Goal: Task Accomplishment & Management: Complete application form

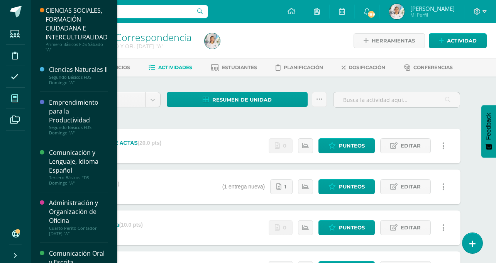
click at [17, 95] on icon at bounding box center [14, 98] width 7 height 8
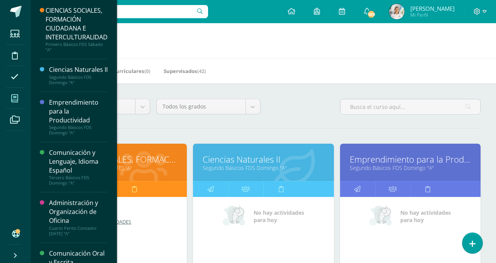
click at [230, 167] on link "Segundo Básicos FDS Domingo "A"" at bounding box center [262, 167] width 121 height 7
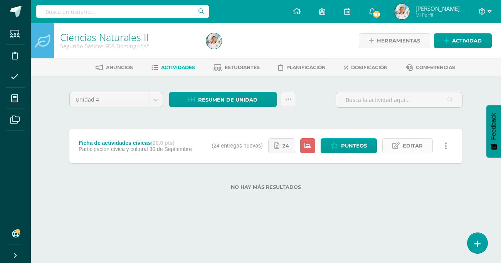
click at [399, 148] on icon at bounding box center [396, 145] width 7 height 7
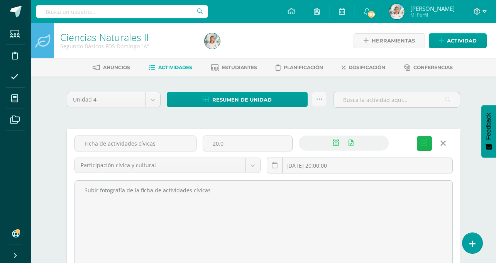
click at [425, 145] on icon "submit" at bounding box center [424, 143] width 6 height 7
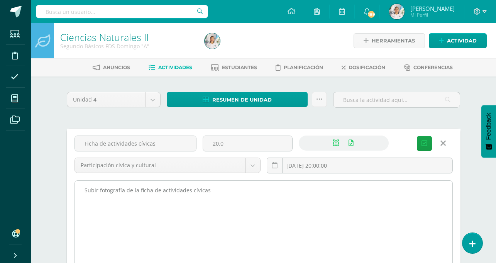
click at [321, 221] on textarea "Subir fotografía de la ficha de actividades cívicas" at bounding box center [263, 222] width 377 height 85
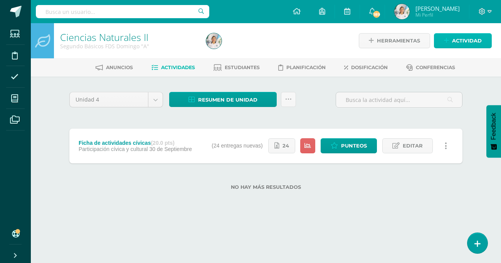
click at [444, 42] on link "Actividad" at bounding box center [463, 40] width 58 height 15
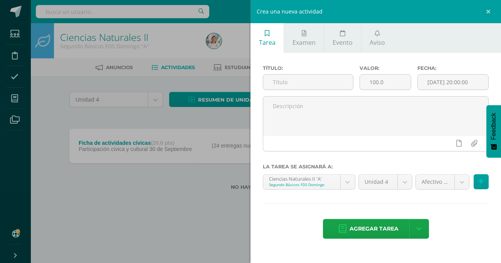
click at [315, 91] on div "Título:" at bounding box center [308, 80] width 97 height 31
click at [313, 86] on input "text" at bounding box center [308, 81] width 90 height 15
click at [307, 84] on input "text" at bounding box center [308, 81] width 90 height 15
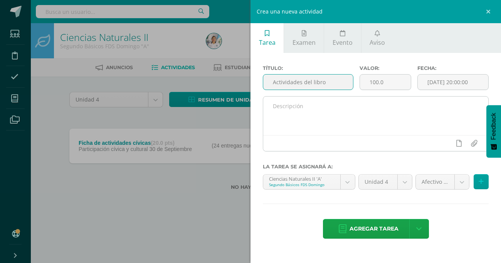
type input "Actividades del libro"
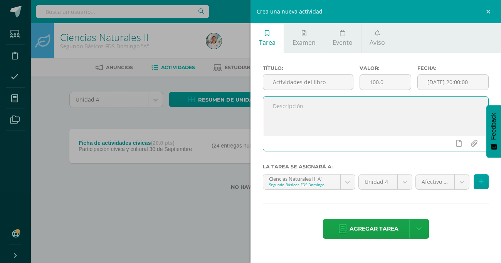
click at [306, 110] on textarea at bounding box center [375, 115] width 225 height 39
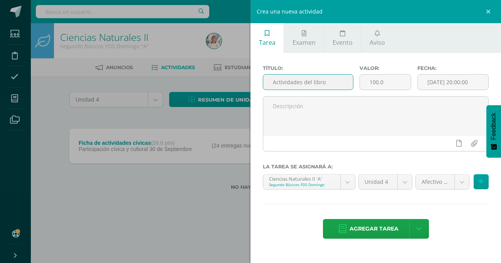
drag, startPoint x: 327, startPoint y: 84, endPoint x: 274, endPoint y: 86, distance: 52.9
click at [274, 86] on input "Actividades del libro" at bounding box center [308, 81] width 90 height 15
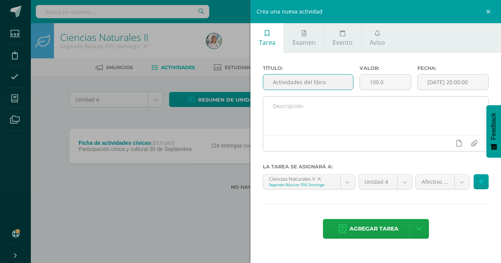
click at [298, 112] on textarea at bounding box center [375, 115] width 225 height 39
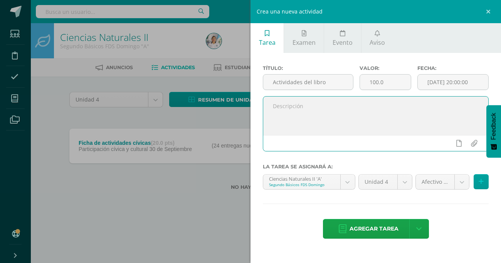
paste textarea "Actividades del libro"
type textarea "Actividades del libro, 81,82,83,84, 92 y 93"
click at [457, 142] on icon at bounding box center [459, 143] width 5 height 7
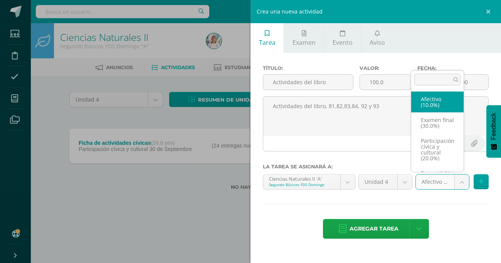
click at [462, 182] on body "La tarea Ficha de actividades cívicas fue editada exitosamente. Estudiantes Dis…" at bounding box center [250, 107] width 501 height 214
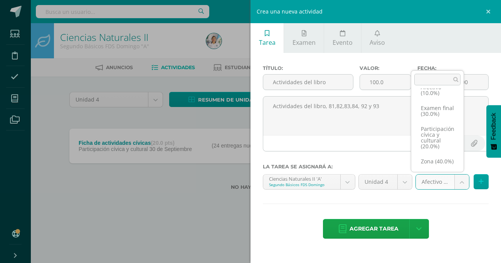
scroll to position [24, 0]
select select "74491"
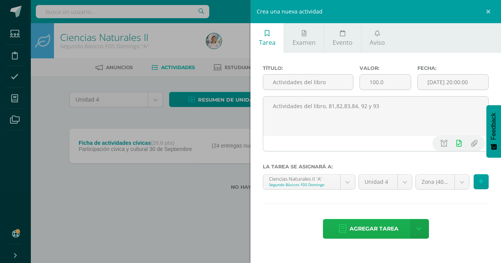
click at [373, 231] on span "Agregar tarea" at bounding box center [374, 228] width 49 height 19
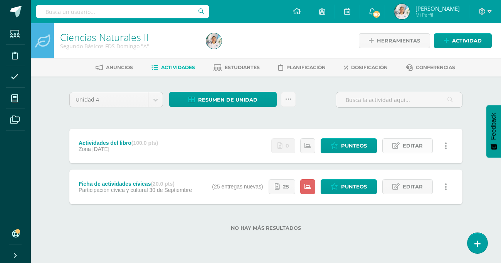
click at [404, 148] on span "Editar" at bounding box center [413, 145] width 20 height 14
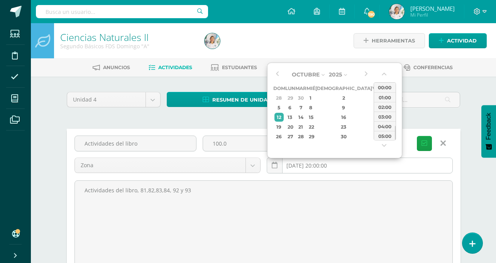
click at [294, 165] on input "[DATE] 20:00:00" at bounding box center [359, 165] width 185 height 15
click at [280, 128] on div "19" at bounding box center [279, 126] width 10 height 9
type input "[DATE] 20:00"
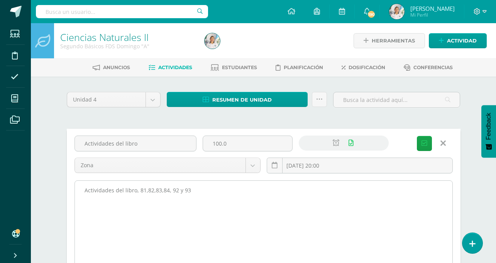
click at [278, 194] on textarea "Actividades del libro, 81,82,83,84, 92 y 93" at bounding box center [263, 222] width 377 height 85
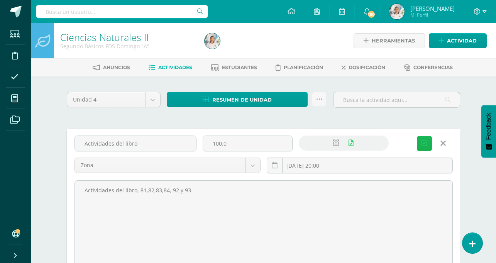
click at [421, 143] on icon "submit" at bounding box center [424, 143] width 6 height 7
click at [455, 40] on span "Actividad" at bounding box center [462, 41] width 30 height 14
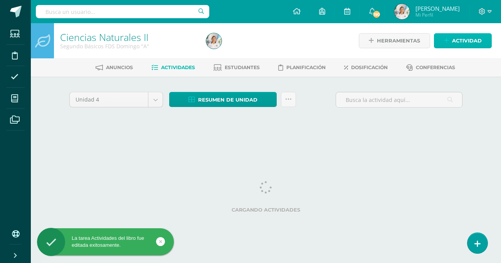
click at [472, 37] on span "Actividad" at bounding box center [467, 41] width 30 height 14
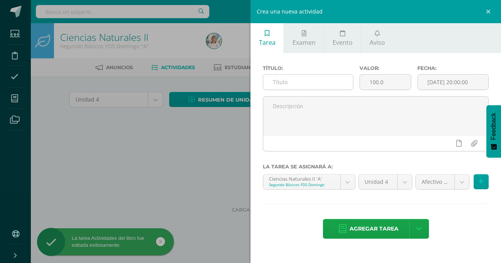
click at [292, 84] on input "text" at bounding box center [308, 81] width 90 height 15
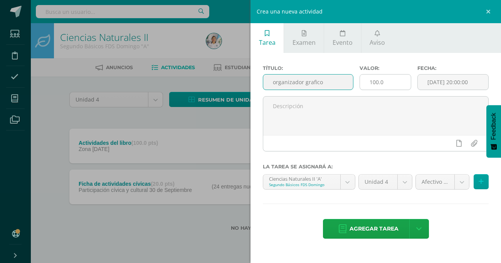
type input "organizador grafico"
click at [392, 79] on input "100.0" at bounding box center [385, 81] width 51 height 15
type input "15"
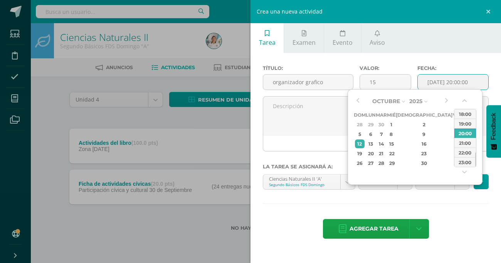
click at [440, 85] on input "[DATE] 20:00:00" at bounding box center [453, 81] width 71 height 15
click at [361, 153] on div "19" at bounding box center [360, 153] width 10 height 9
click at [386, 144] on div "14" at bounding box center [381, 143] width 9 height 9
type input "2025-10-14 20:00"
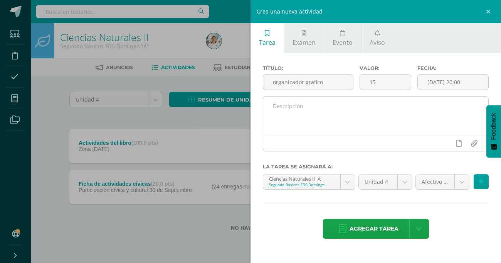
click at [281, 138] on div at bounding box center [375, 143] width 225 height 16
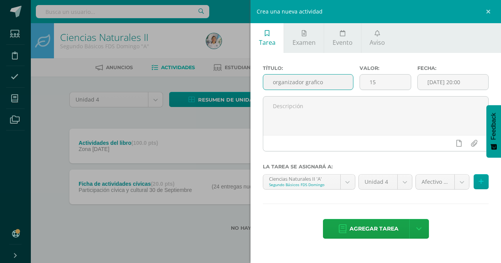
click at [323, 86] on input "organizador grafico" at bounding box center [308, 81] width 90 height 15
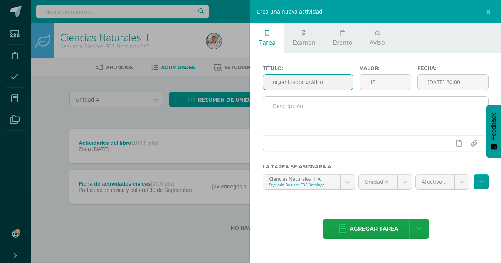
type input "organizador gráfico"
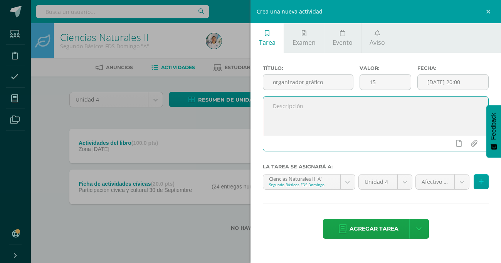
click at [298, 111] on textarea at bounding box center [375, 115] width 225 height 39
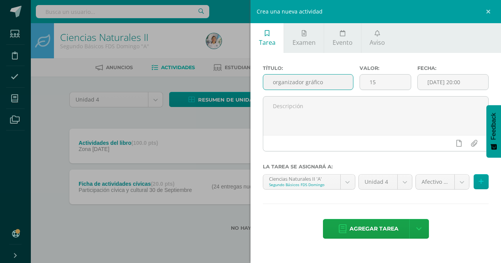
drag, startPoint x: 333, startPoint y: 80, endPoint x: 273, endPoint y: 84, distance: 59.9
click at [273, 84] on input "organizador gráfico" at bounding box center [308, 81] width 90 height 15
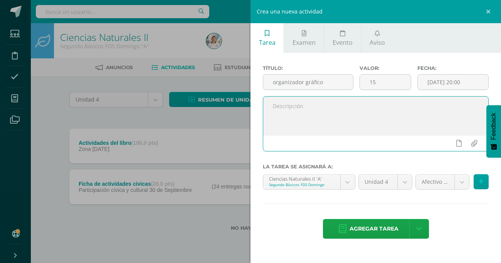
click at [293, 99] on textarea at bounding box center [375, 115] width 225 height 39
paste textarea "organizador gráfico"
type textarea "organizador gráfico, de legislación ambiental"
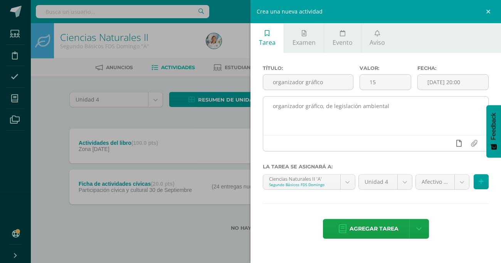
click at [459, 147] on link at bounding box center [459, 143] width 15 height 15
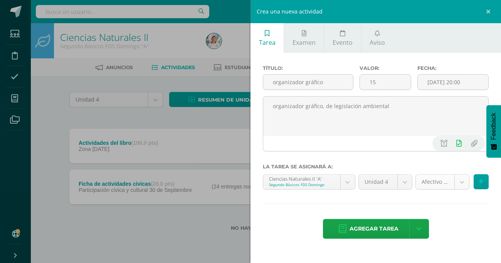
click at [461, 184] on body "La tarea Actividades del libro fue editada exitosamente. Estudiantes Disciplina…" at bounding box center [250, 127] width 501 height 255
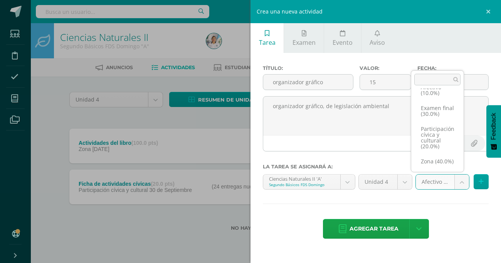
scroll to position [24, 0]
select select "74491"
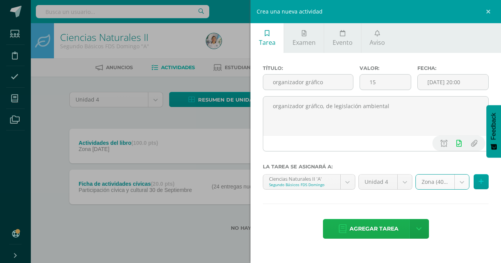
click at [382, 231] on span "Agregar tarea" at bounding box center [374, 228] width 49 height 19
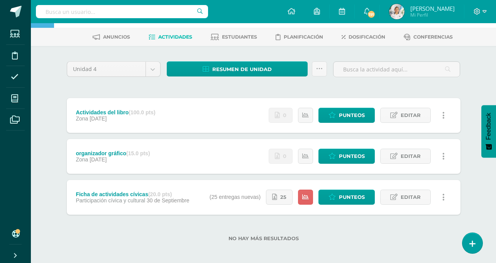
scroll to position [34, 0]
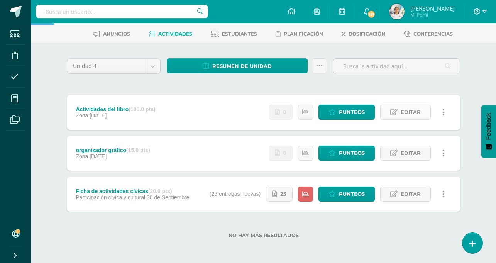
click at [400, 112] on span "Editar" at bounding box center [410, 112] width 20 height 14
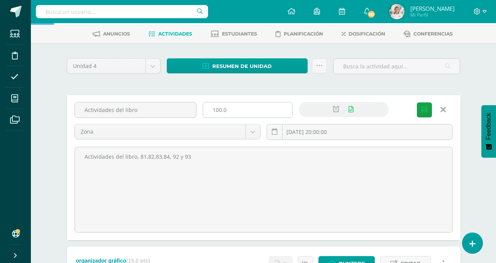
click at [235, 109] on input "100.0" at bounding box center [247, 109] width 89 height 15
type input "15"
click at [425, 110] on icon "submit" at bounding box center [424, 109] width 6 height 7
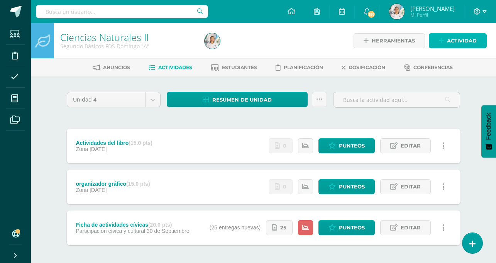
click at [453, 43] on span "Actividad" at bounding box center [462, 41] width 30 height 14
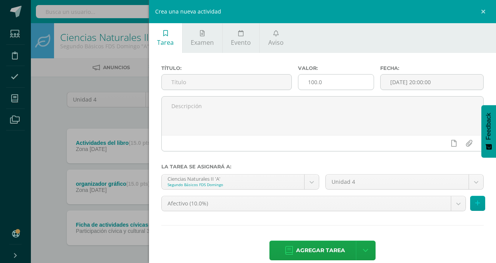
click at [373, 81] on input "100.0" at bounding box center [335, 81] width 75 height 15
type input "1"
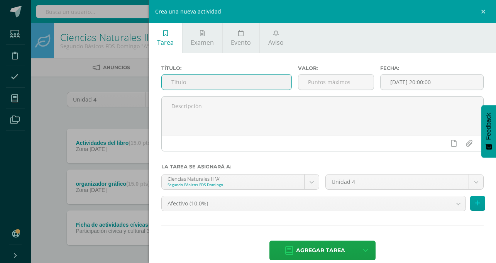
click at [292, 78] on input "text" at bounding box center [227, 81] width 130 height 15
type input "cuadro comparativo"
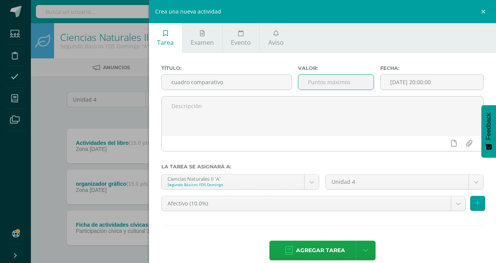
click at [373, 81] on input "number" at bounding box center [335, 81] width 75 height 15
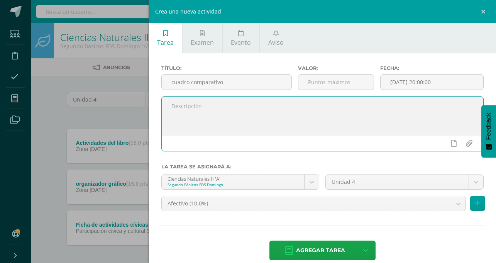
click at [321, 118] on textarea at bounding box center [323, 115] width 322 height 39
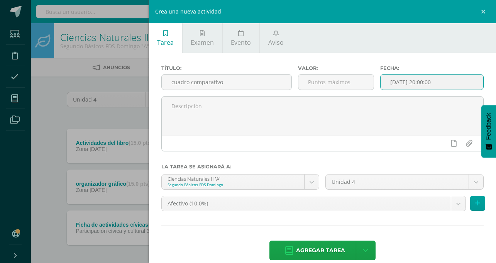
click at [431, 84] on input "[DATE] 20:00:00" at bounding box center [431, 81] width 103 height 15
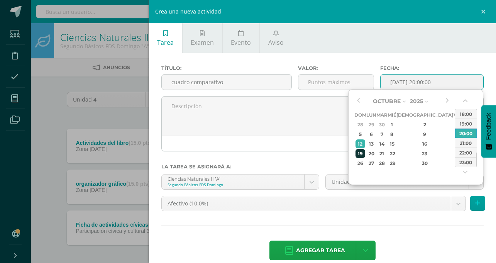
click at [364, 154] on div "19" at bounding box center [360, 153] width 10 height 9
type input "[DATE] 20:00"
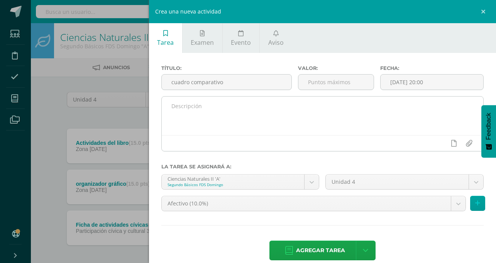
click at [320, 137] on div at bounding box center [323, 143] width 322 height 16
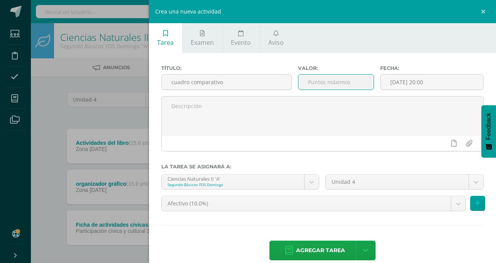
click at [373, 84] on input "number" at bounding box center [335, 81] width 75 height 15
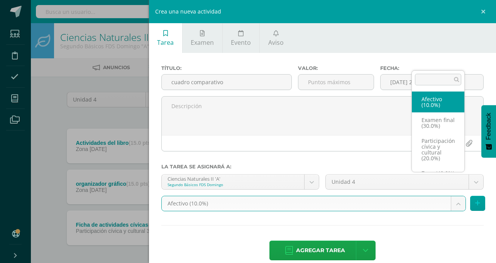
click at [455, 178] on body "La tarea Actividades del libro fue editada exitosamente. Estudiantes Disciplina…" at bounding box center [248, 148] width 496 height 296
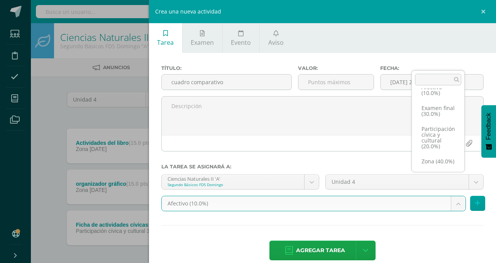
scroll to position [24, 0]
select select "74491"
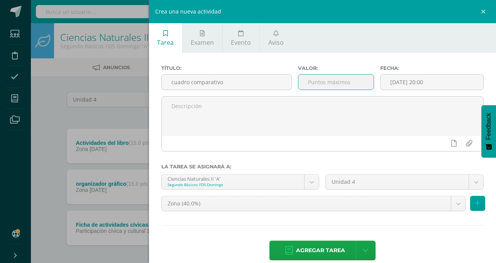
click at [373, 84] on input "number" at bounding box center [335, 81] width 75 height 15
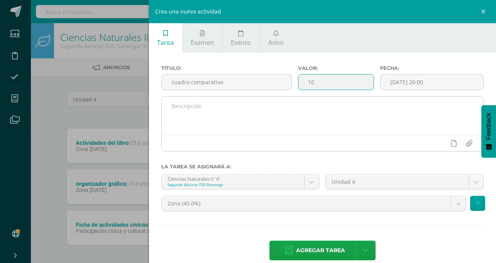
type input "10"
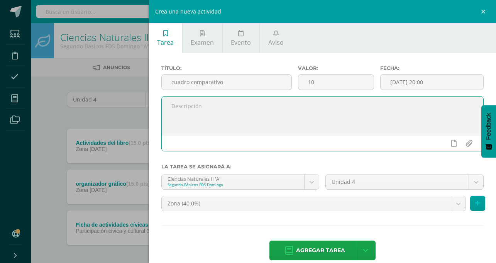
click at [324, 107] on textarea at bounding box center [323, 115] width 322 height 39
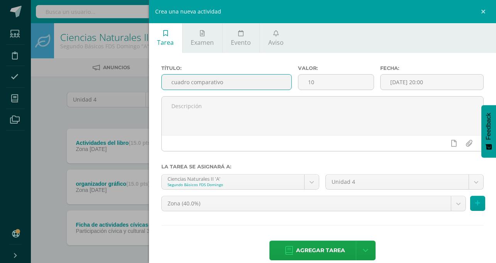
click at [292, 83] on input "cuadro comparativo" at bounding box center [227, 81] width 130 height 15
drag, startPoint x: 342, startPoint y: 84, endPoint x: 268, endPoint y: 79, distance: 75.0
click at [268, 79] on input "cuadro comparativo pág.. 89" at bounding box center [227, 81] width 130 height 15
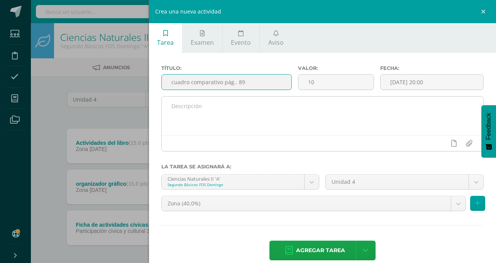
type input "cuadro comparativo pág.. 89"
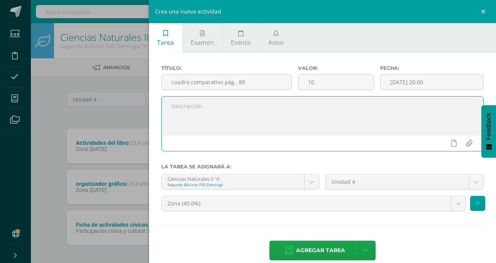
click at [281, 113] on textarea at bounding box center [323, 115] width 322 height 39
paste textarea "cuadro comparativo pág.. 89"
click at [277, 117] on textarea "cuadro comparativo pág.. 89" at bounding box center [323, 115] width 322 height 39
click at [352, 106] on textarea "cuadro comparativo pág.. 89" at bounding box center [323, 115] width 322 height 39
type textarea "cuadro comparativo pág.. 89 teoría de la evolución"
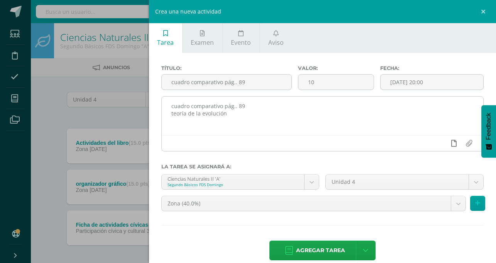
click at [453, 147] on icon at bounding box center [453, 143] width 5 height 7
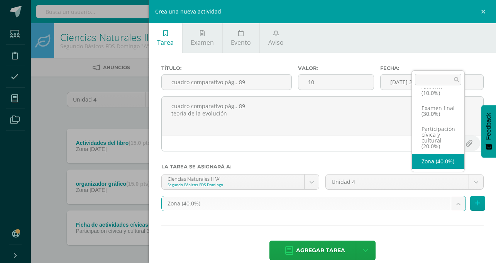
scroll to position [20, 0]
click at [455, 186] on body "La tarea Actividades del libro fue editada exitosamente. Estudiantes Disciplina…" at bounding box center [248, 148] width 496 height 296
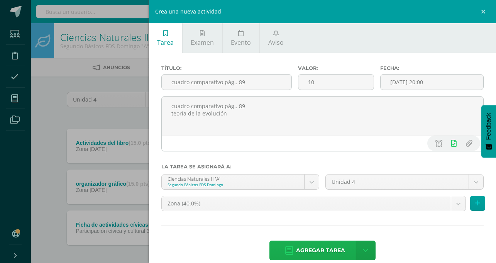
click at [345, 241] on span "Agregar tarea" at bounding box center [320, 250] width 49 height 19
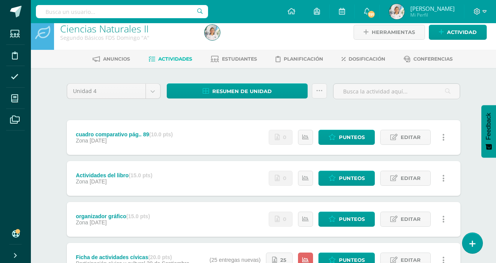
scroll to position [8, 0]
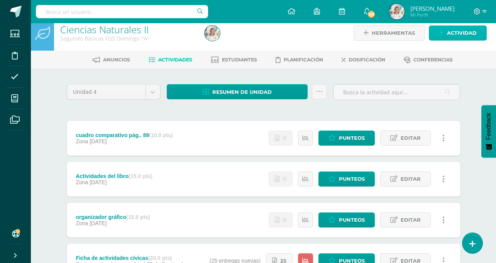
click at [444, 30] on link "Actividad" at bounding box center [457, 32] width 58 height 15
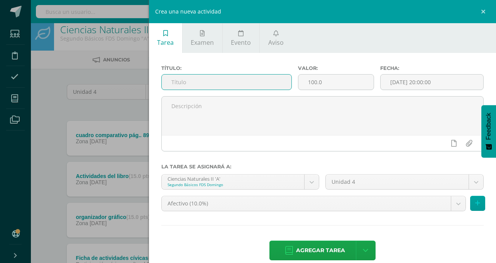
click at [292, 84] on input "text" at bounding box center [227, 81] width 130 height 15
type input "jornada de limpieza"
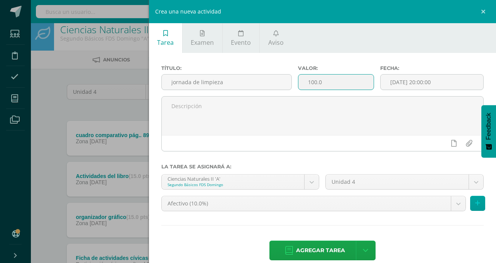
click at [373, 83] on input "100.0" at bounding box center [335, 81] width 75 height 15
type input "10"
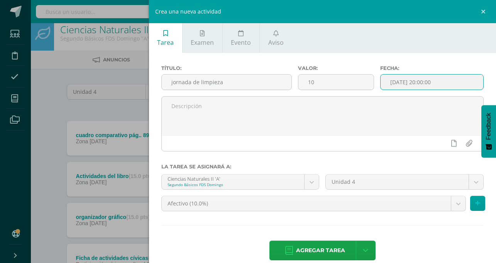
click at [457, 83] on input "[DATE] 20:00:00" at bounding box center [431, 81] width 103 height 15
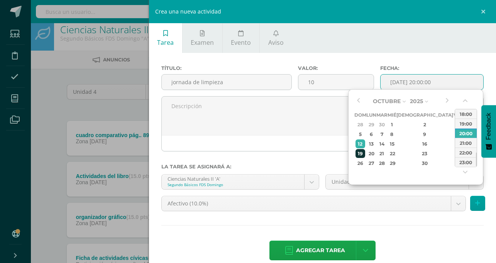
click at [363, 154] on div "19" at bounding box center [360, 153] width 10 height 9
type input "[DATE] 20:00"
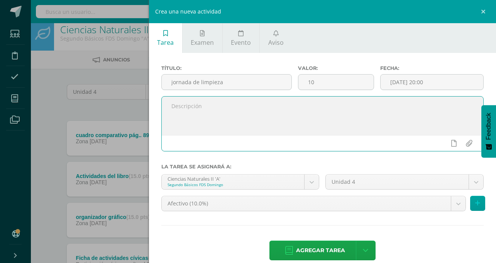
click at [323, 128] on textarea at bounding box center [323, 115] width 322 height 39
type textarea "su maestra le colocara la nota"
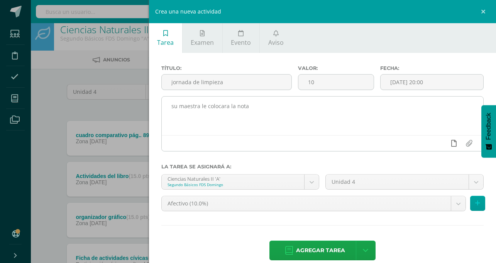
click at [455, 142] on icon at bounding box center [453, 143] width 5 height 7
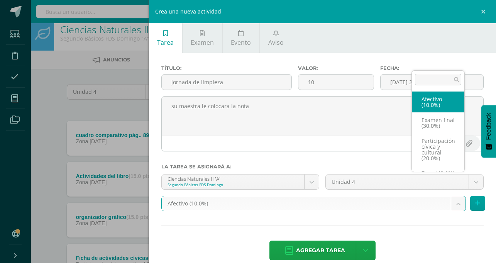
click at [457, 180] on body "Tarea asignada exitosamente Estudiantes Disciplina Asistencia Mis cursos Archiv…" at bounding box center [248, 160] width 496 height 337
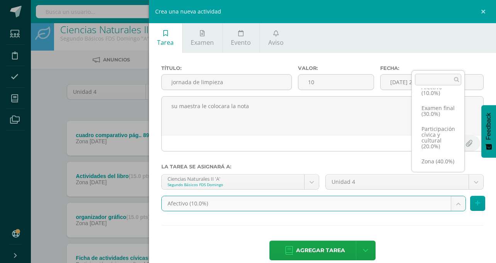
scroll to position [20, 0]
select select "74491"
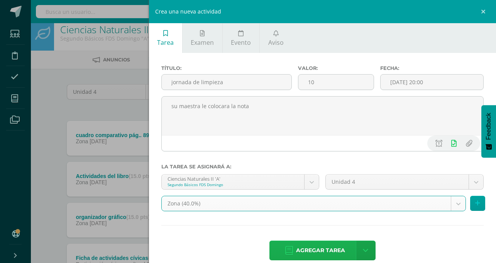
click at [345, 241] on span "Agregar tarea" at bounding box center [320, 250] width 49 height 19
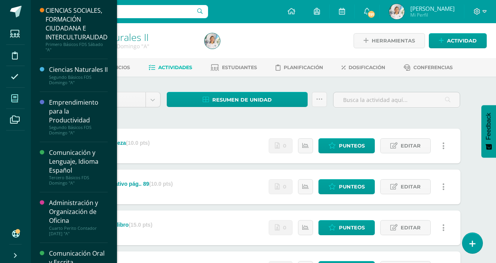
click at [7, 100] on span at bounding box center [14, 97] width 17 height 17
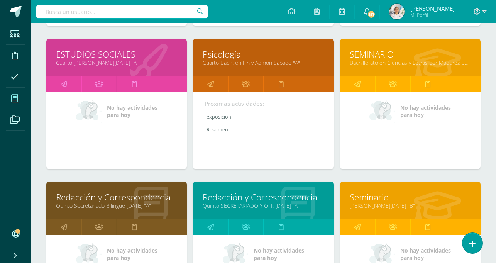
scroll to position [389, 0]
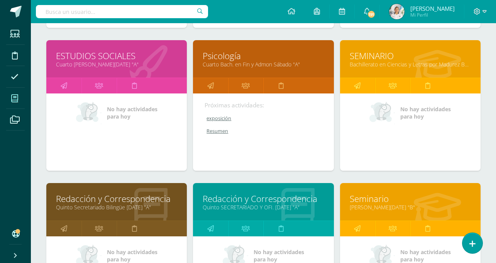
click at [94, 62] on link "Cuarto [PERSON_NAME][DATE] "A"" at bounding box center [116, 64] width 121 height 7
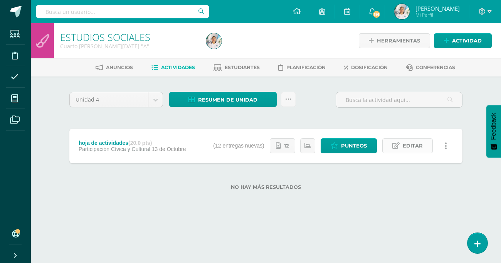
click at [400, 146] on icon at bounding box center [396, 145] width 7 height 7
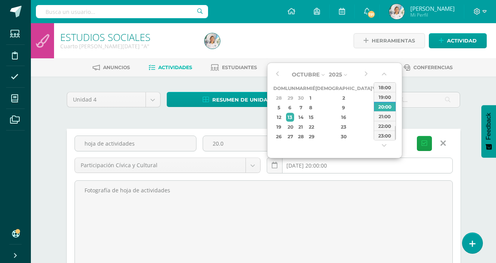
click at [316, 166] on input "[DATE] 20:00:00" at bounding box center [359, 165] width 185 height 15
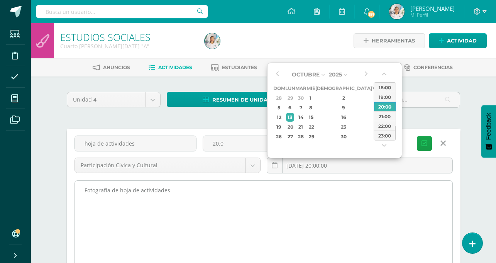
type input "2025-10-13 20:00"
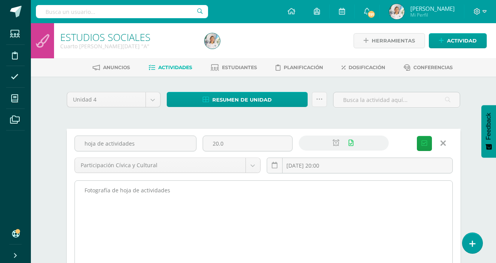
click at [291, 204] on textarea "Fotografía de hoja de actividades" at bounding box center [263, 222] width 377 height 85
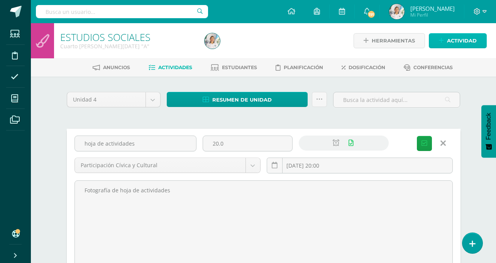
click at [444, 41] on icon at bounding box center [441, 40] width 5 height 7
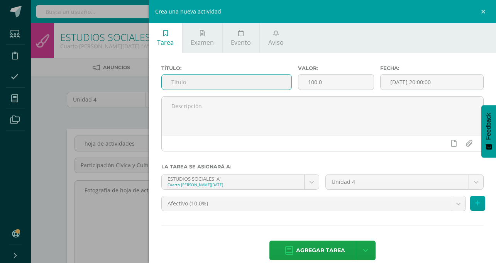
click at [287, 88] on input "text" at bounding box center [227, 81] width 130 height 15
click at [288, 81] on input "text" at bounding box center [227, 81] width 130 height 15
click at [280, 81] on input "text" at bounding box center [227, 81] width 130 height 15
drag, startPoint x: 288, startPoint y: 84, endPoint x: 314, endPoint y: 79, distance: 26.3
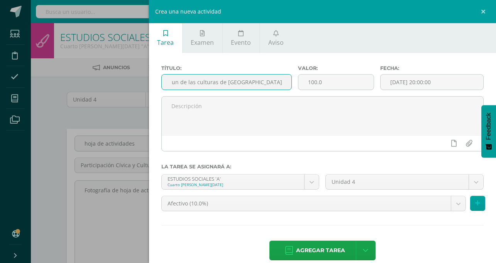
click at [292, 79] on input "Albun de las culturas de Guatemala" at bounding box center [227, 81] width 130 height 15
click at [270, 84] on input "Albun de las culturas de Guatemala" at bounding box center [227, 81] width 130 height 15
type input "Albun de las culturas de Guatemala"
click at [373, 82] on input "100.0" at bounding box center [335, 81] width 75 height 15
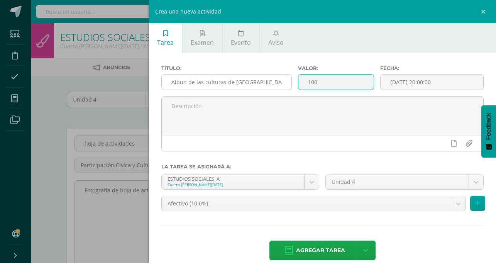
type input "100"
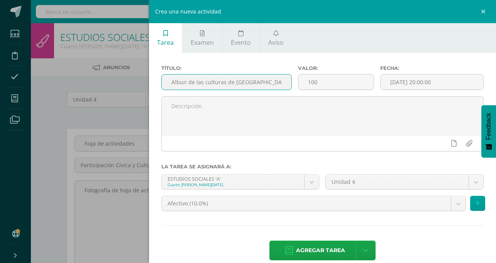
click at [280, 82] on input "Albun de las culturas de Guatemala" at bounding box center [227, 81] width 130 height 15
click at [275, 81] on input "Albunn de las culturas de Guatemala" at bounding box center [227, 81] width 130 height 15
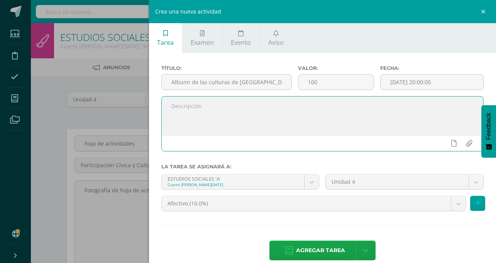
drag, startPoint x: 275, startPoint y: 81, endPoint x: 272, endPoint y: 101, distance: 20.7
click at [272, 101] on textarea at bounding box center [323, 115] width 322 height 39
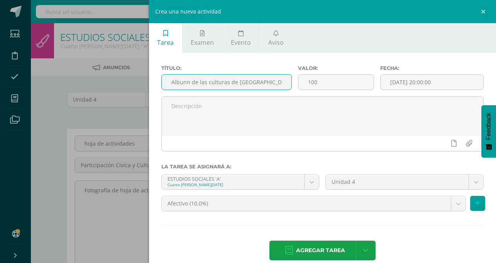
click at [283, 84] on input "Albunn de las culturas de Guatemala" at bounding box center [227, 81] width 130 height 15
type input "Álbum de las culturas de [GEOGRAPHIC_DATA]"
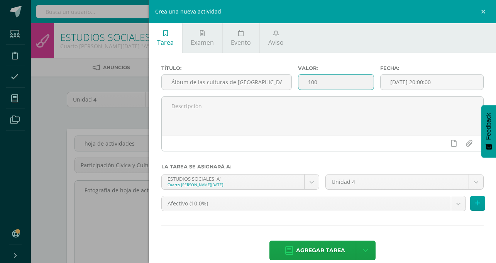
click at [373, 79] on input "100" at bounding box center [335, 81] width 75 height 15
type input "1"
type input "20"
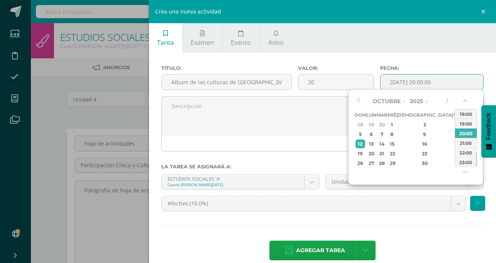
click at [429, 82] on input "[DATE] 20:00:00" at bounding box center [431, 81] width 103 height 15
click at [395, 144] on div "15" at bounding box center [391, 143] width 7 height 9
click at [354, 121] on td "28" at bounding box center [360, 125] width 12 height 10
click at [395, 143] on div "17" at bounding box center [391, 143] width 7 height 9
type input "2025-09-17 20:00"
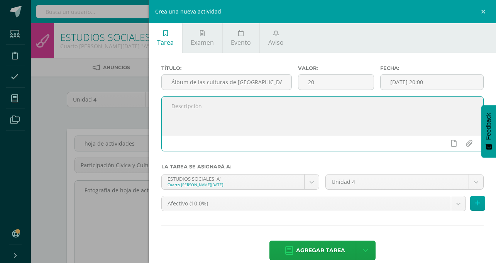
click at [285, 122] on textarea at bounding box center [323, 115] width 322 height 39
type textarea "subir fotografía del álbum de las cuatro culturas"
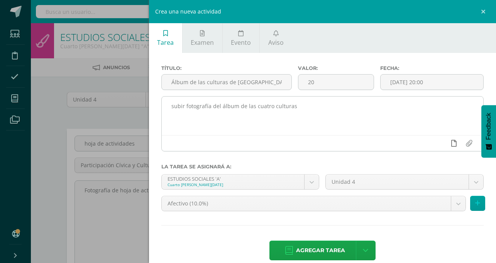
click at [450, 141] on link at bounding box center [453, 143] width 15 height 15
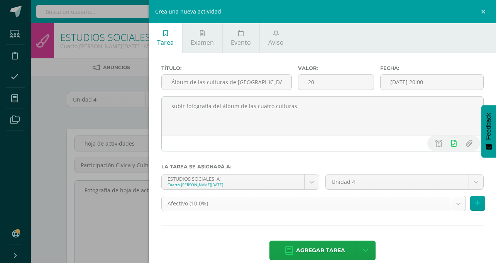
click at [454, 183] on body "Estudiantes Disciplina Asistencia Mis cursos Archivos Soporte Ayuda Reportar un…" at bounding box center [248, 162] width 496 height 325
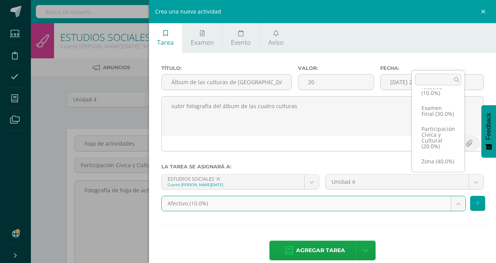
scroll to position [24, 0]
select select "72500"
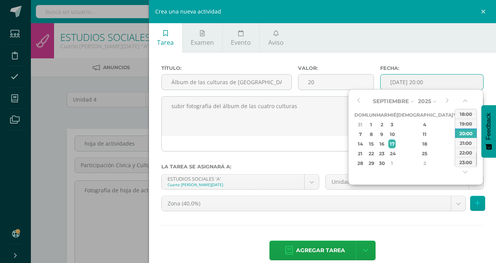
click at [440, 79] on input "2025-09-17 20:00" at bounding box center [431, 81] width 103 height 15
click at [395, 143] on div "17" at bounding box center [391, 143] width 7 height 9
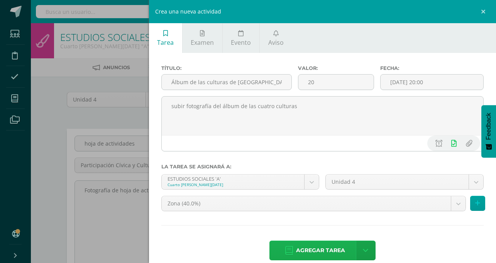
click at [345, 241] on span "Agregar tarea" at bounding box center [320, 250] width 49 height 19
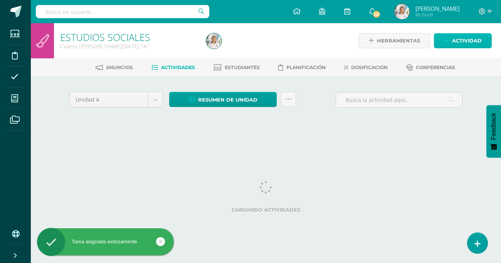
click at [462, 42] on span "Actividad" at bounding box center [467, 41] width 30 height 14
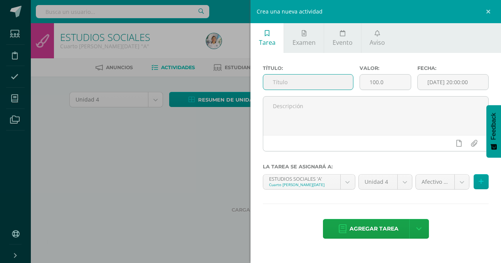
click at [327, 83] on input "text" at bounding box center [308, 81] width 90 height 15
type input "r"
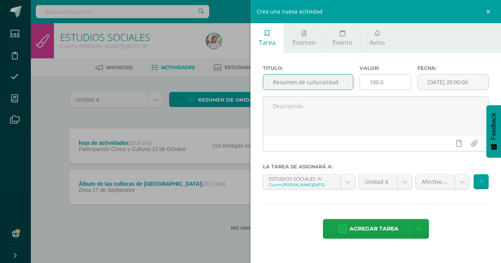
type input "Resumen de culturalidad"
click at [386, 81] on input "100.0" at bounding box center [385, 81] width 51 height 15
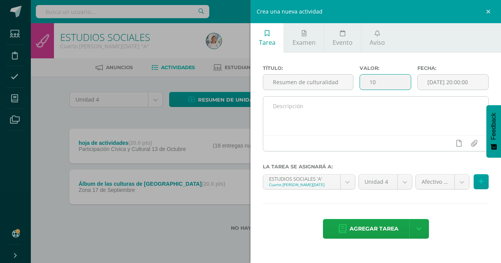
type input "10"
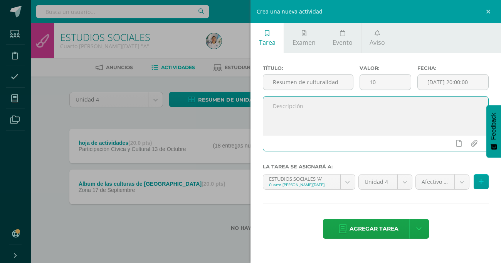
click at [317, 112] on textarea at bounding box center [375, 115] width 225 height 39
type textarea "fotografía del resumen"
click at [455, 147] on link at bounding box center [459, 143] width 15 height 15
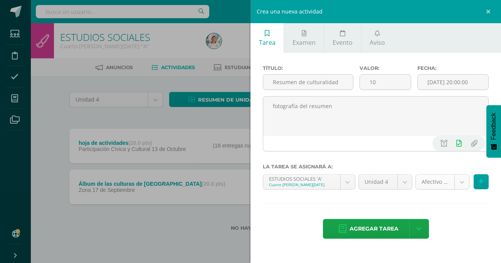
click at [460, 179] on body "Tarea asignada exitosamente Estudiantes Disciplina Asistencia Mis cursos Archiv…" at bounding box center [250, 127] width 501 height 255
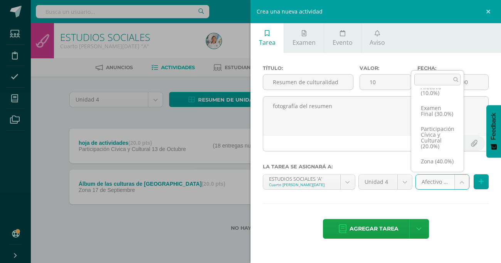
scroll to position [24, 0]
select select "72500"
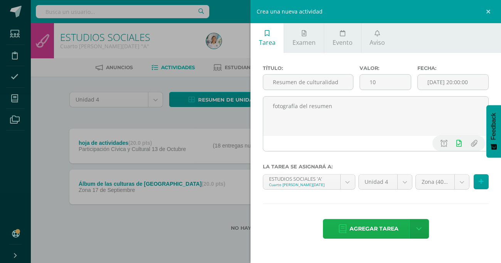
click at [373, 226] on span "Agregar tarea" at bounding box center [374, 228] width 49 height 19
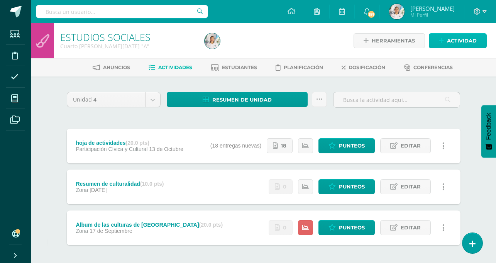
click at [443, 41] on icon at bounding box center [441, 40] width 5 height 7
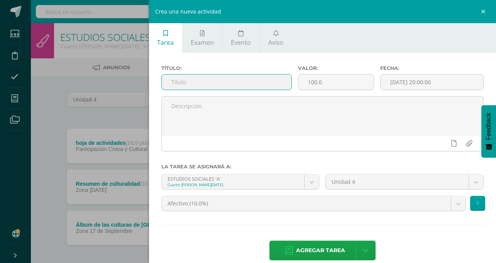
click at [292, 82] on input "text" at bounding box center [227, 81] width 130 height 15
click at [188, 121] on div "Crea una nueva actividad Tarea Examen Evento Aviso Título: Valor: 100.0 Fecha: …" at bounding box center [248, 131] width 496 height 263
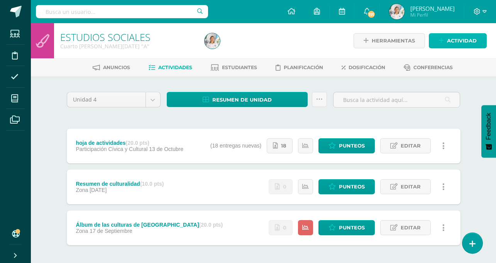
click at [464, 42] on span "Actividad" at bounding box center [462, 41] width 30 height 14
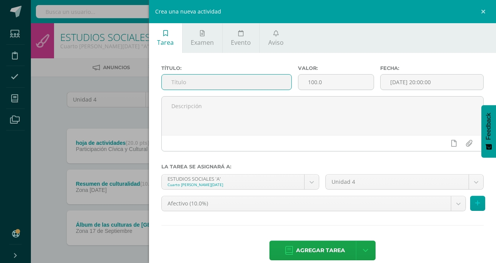
click at [292, 85] on input "text" at bounding box center [227, 81] width 130 height 15
type input "texto paralelo de los símbolos patrios"
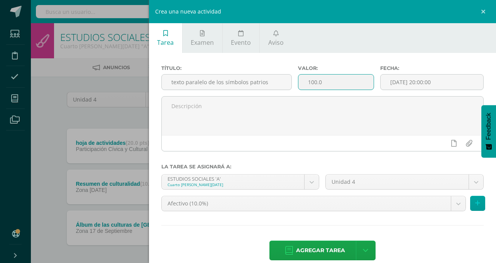
scroll to position [0, 0]
click at [373, 83] on input "100.0" at bounding box center [335, 81] width 75 height 15
type input "15"
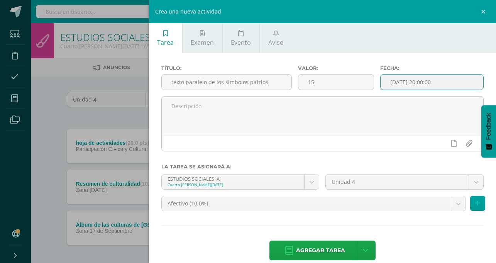
click at [437, 78] on input "[DATE] 20:00:00" at bounding box center [431, 81] width 103 height 15
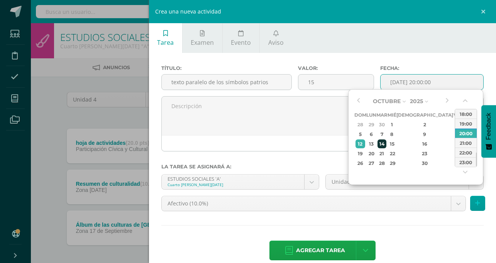
click at [386, 147] on div "14" at bounding box center [381, 143] width 9 height 9
click at [360, 152] on div "19" at bounding box center [360, 153] width 10 height 9
type input "2025-10-19 20:00"
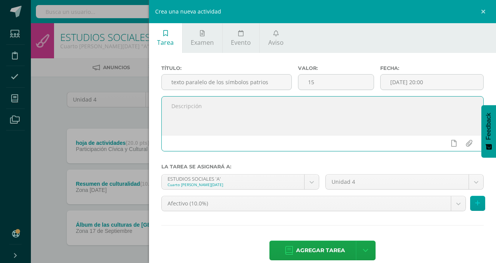
click at [284, 120] on textarea at bounding box center [323, 115] width 322 height 39
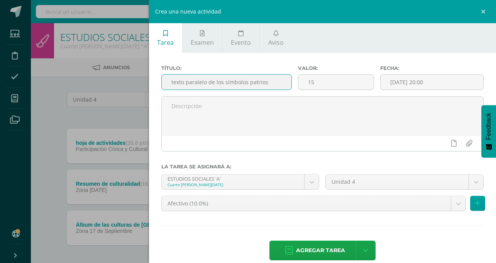
drag, startPoint x: 342, startPoint y: 81, endPoint x: 268, endPoint y: 89, distance: 75.2
click at [268, 89] on input "texto paralelo de los símbolos patrios" at bounding box center [227, 81] width 130 height 15
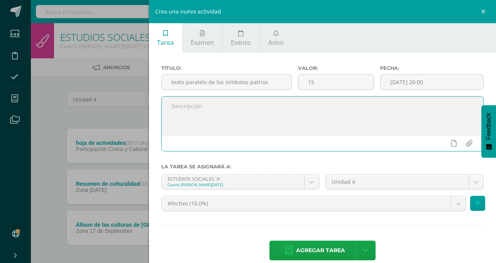
click at [308, 113] on textarea at bounding box center [323, 115] width 322 height 39
paste textarea "texto paralelo de los símbolo"
click at [351, 123] on textarea "texto paralelo de los símbolos patrios, subir solo caratula con su sello" at bounding box center [323, 115] width 322 height 39
click at [416, 108] on textarea "texto paralelo de los símbolos patrios, subir solo caratula con su sello" at bounding box center [323, 115] width 322 height 39
type textarea "texto paralelo de los símbolos patrios, subir solo caratula con su sello"
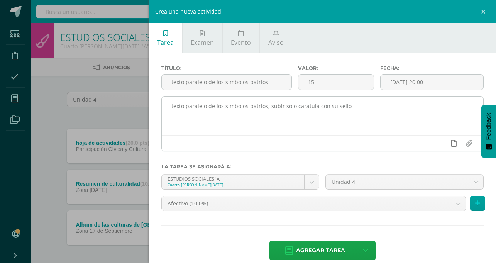
click at [451, 145] on icon at bounding box center [453, 143] width 5 height 7
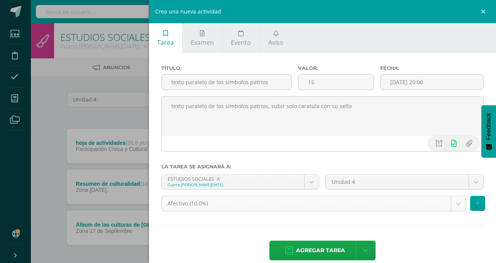
click at [454, 181] on body "Tarea asignada exitosamente Estudiantes Disciplina Asistencia Mis cursos Archiv…" at bounding box center [248, 148] width 496 height 296
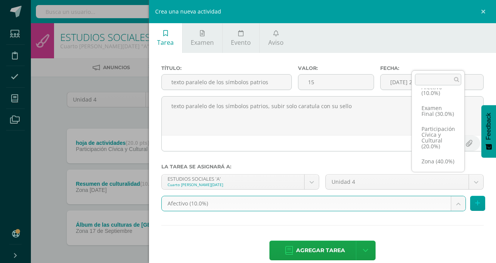
scroll to position [24, 0]
select select "72500"
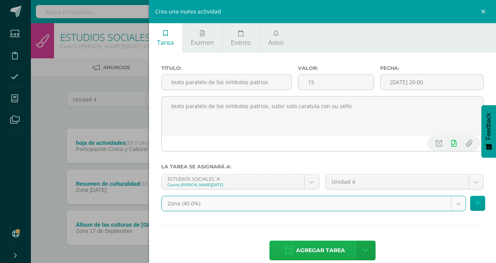
click at [345, 241] on span "Agregar tarea" at bounding box center [320, 250] width 49 height 19
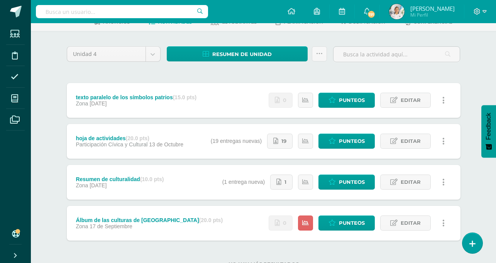
scroll to position [47, 0]
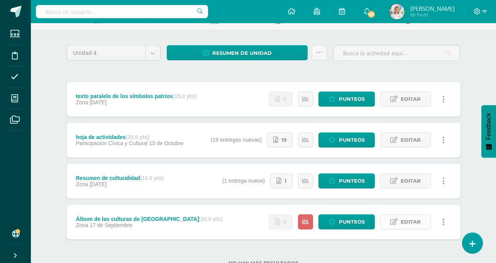
click at [416, 219] on span "Editar" at bounding box center [410, 221] width 20 height 14
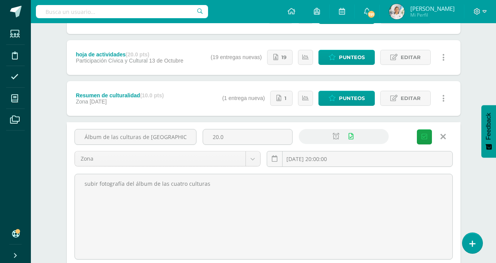
scroll to position [130, 0]
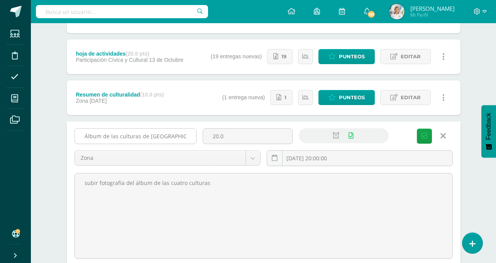
click at [180, 138] on input "Álbum de las culturas de [GEOGRAPHIC_DATA]" at bounding box center [135, 135] width 121 height 15
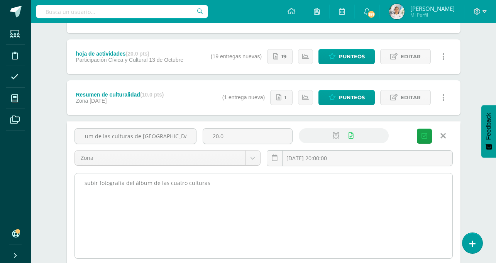
type input "Álbum de las culturas de [GEOGRAPHIC_DATA] en PDF"
click at [207, 183] on textarea "subir fotografía del álbum de las cuatro culturas" at bounding box center [263, 215] width 377 height 85
click at [228, 213] on textarea "subir fotografía del álbum de las cuatro culturas" at bounding box center [263, 215] width 377 height 85
click at [214, 184] on textarea "subir fotografía del álbum de las cuatro culturas" at bounding box center [263, 215] width 377 height 85
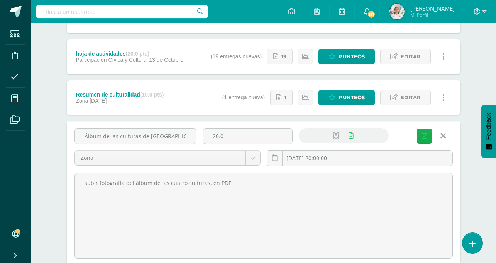
type textarea "subir fotografía del álbum de las cuatro culturas, en PDF"
click at [425, 135] on icon "submit" at bounding box center [424, 136] width 6 height 7
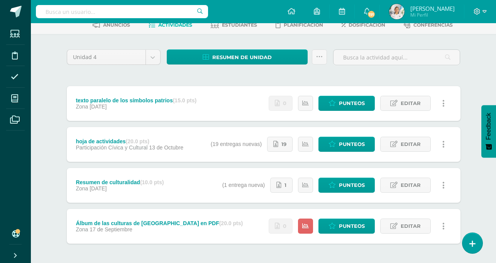
scroll to position [43, 0]
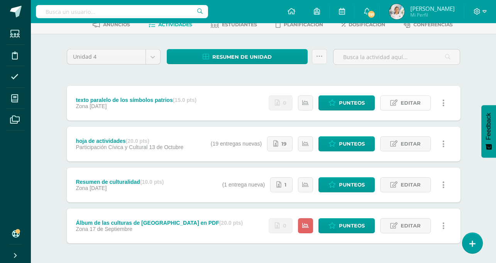
click at [396, 101] on icon at bounding box center [393, 103] width 7 height 7
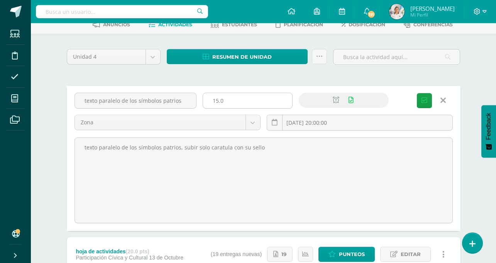
click at [230, 100] on input "15.0" at bounding box center [247, 100] width 89 height 15
type input "1"
type input "25"
click at [424, 99] on icon "submit" at bounding box center [424, 100] width 6 height 7
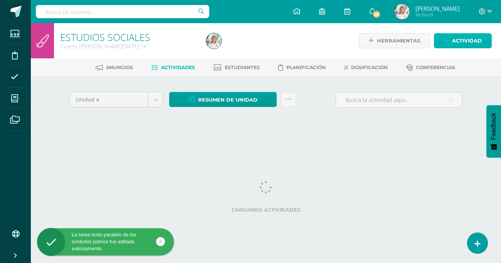
click at [459, 36] on span "Actividad" at bounding box center [467, 41] width 30 height 14
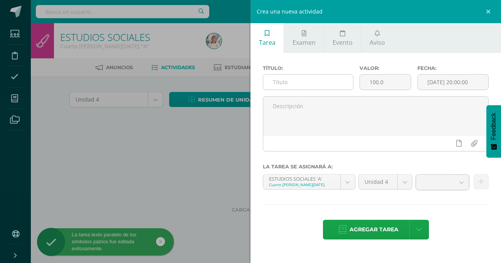
click at [341, 88] on input "text" at bounding box center [308, 81] width 90 height 15
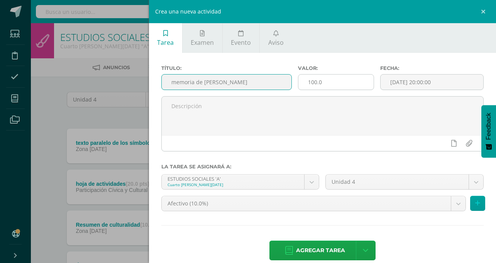
type input "memoria de Cultura Xinka"
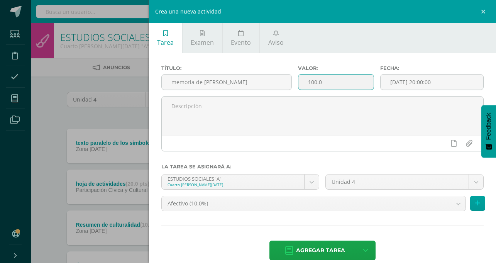
click at [373, 84] on input "100.0" at bounding box center [335, 81] width 75 height 15
type input "15"
click at [443, 80] on input "[DATE] 20:00:00" at bounding box center [431, 81] width 103 height 15
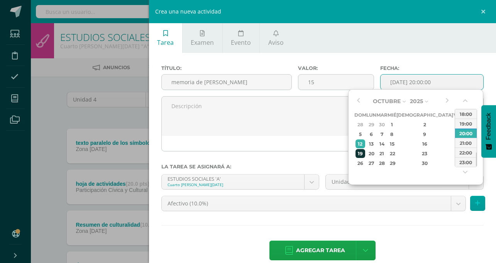
click at [361, 151] on div "19" at bounding box center [360, 153] width 10 height 9
type input "2025-10-19 20:00"
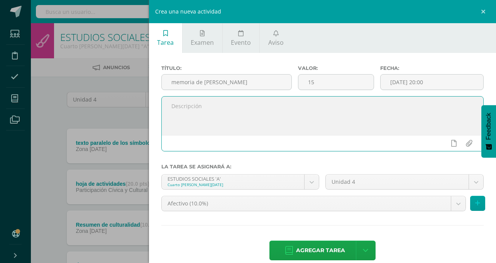
click at [328, 131] on textarea at bounding box center [323, 115] width 322 height 39
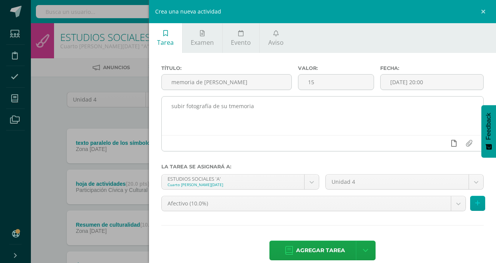
click at [453, 142] on icon at bounding box center [453, 143] width 5 height 7
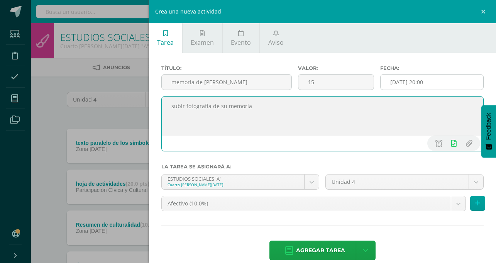
type textarea "subir fotografía de su memoria"
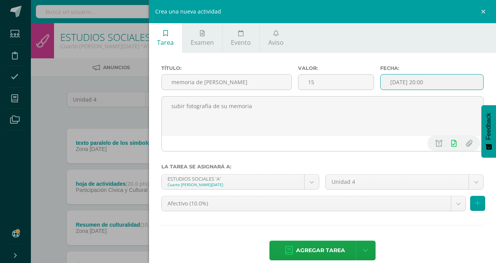
click at [435, 83] on input "2025-10-19 20:00" at bounding box center [431, 81] width 103 height 15
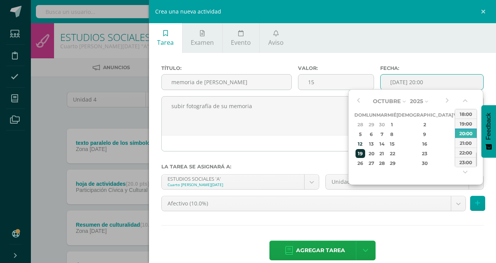
click at [365, 152] on div "19" at bounding box center [360, 153] width 10 height 9
click at [360, 152] on div "19" at bounding box center [360, 153] width 10 height 9
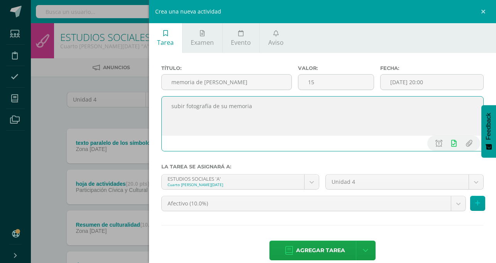
click at [329, 121] on textarea "subir fotografía de su memoria" at bounding box center [323, 115] width 322 height 39
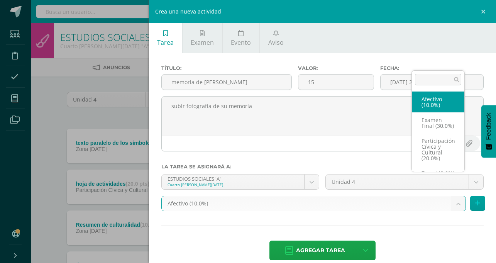
click at [459, 179] on body "La tarea texto paralelo de los símbolos patrios fue editada exitosamente. Estud…" at bounding box center [248, 168] width 496 height 337
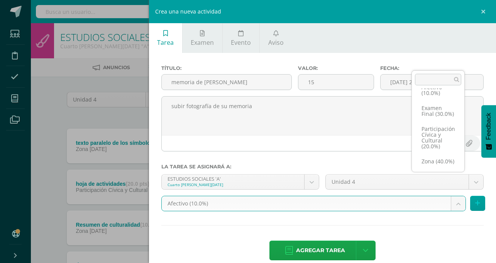
scroll to position [24, 0]
select select "72500"
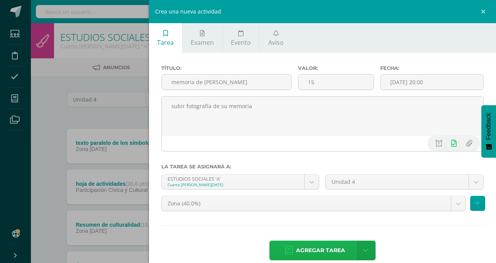
click at [345, 241] on span "Agregar tarea" at bounding box center [320, 250] width 49 height 19
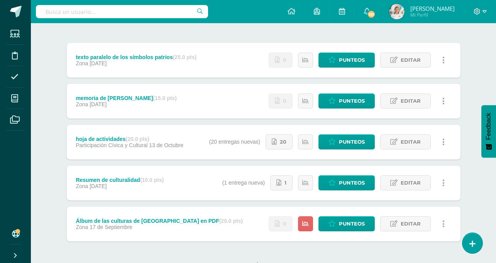
scroll to position [88, 0]
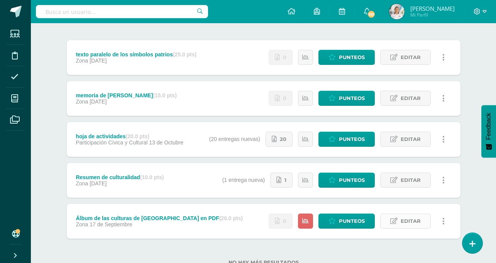
click at [404, 225] on span "Editar" at bounding box center [410, 221] width 20 height 14
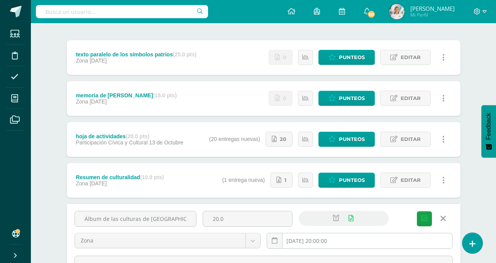
click at [321, 242] on input "2025-09-17 20:00:00" at bounding box center [359, 240] width 185 height 15
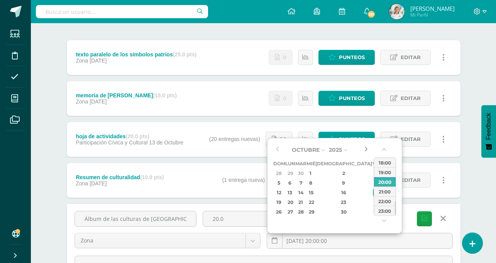
click at [366, 148] on button "button" at bounding box center [366, 150] width 8 height 12
click at [373, 191] on div "17" at bounding box center [376, 192] width 7 height 9
type input "2025-10-17 20:00"
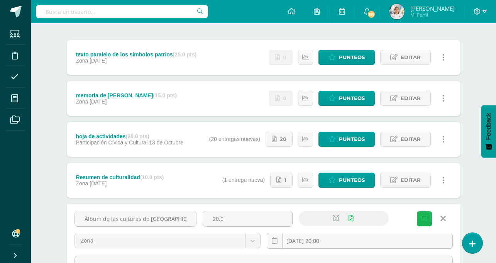
click at [420, 221] on button "Guardar" at bounding box center [424, 218] width 15 height 15
click at [421, 217] on icon "submit" at bounding box center [424, 218] width 6 height 7
click at [425, 219] on icon "submit" at bounding box center [424, 218] width 6 height 7
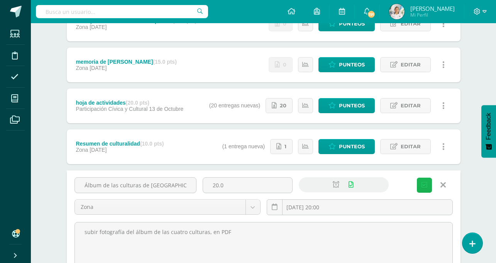
scroll to position [128, 0]
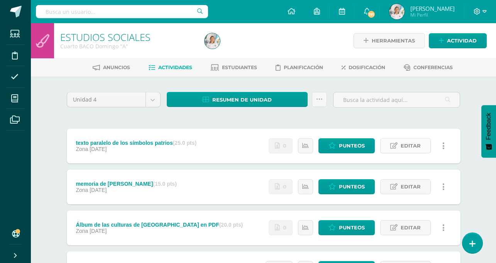
click at [413, 148] on span "Editar" at bounding box center [410, 145] width 20 height 14
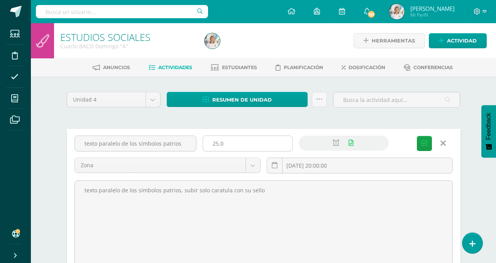
click at [224, 146] on input "25.0" at bounding box center [247, 143] width 89 height 15
click at [446, 141] on link at bounding box center [443, 143] width 20 height 15
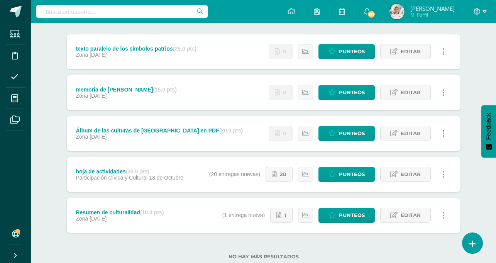
scroll to position [88, 0]
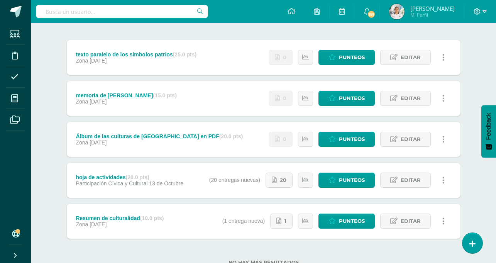
click at [469, 210] on div "Unidad 4 Unidad 1 Unidad 2 Unidad 3 Unidad 4 Resumen de unidad Descargar como H…" at bounding box center [263, 139] width 424 height 302
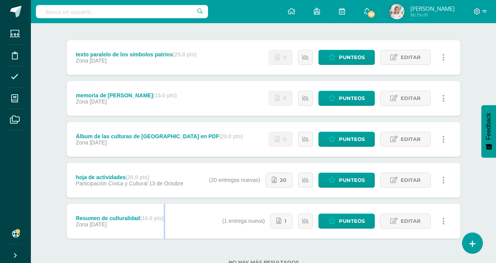
click at [469, 210] on div "Unidad 4 Unidad 1 Unidad 2 Unidad 3 Unidad 4 Resumen de unidad Descargar como H…" at bounding box center [263, 139] width 424 height 302
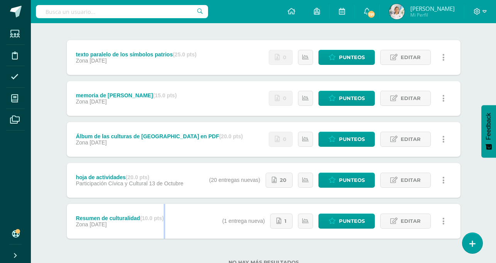
click at [469, 210] on div "Unidad 4 Unidad 1 Unidad 2 Unidad 3 Unidad 4 Resumen de unidad Descargar como H…" at bounding box center [263, 139] width 424 height 302
click at [193, 152] on div "Álbum de las culturas de Guatemala en PDF (20.0 pts) Zona 17 de Octubre" at bounding box center [160, 139] width 186 height 35
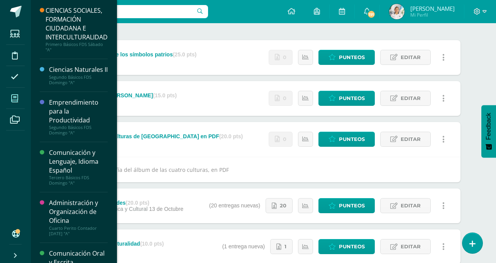
click at [22, 106] on span at bounding box center [14, 97] width 17 height 17
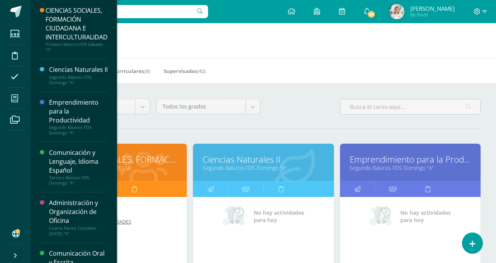
scroll to position [229, 0]
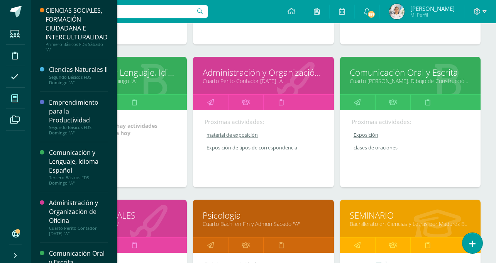
click at [131, 69] on link "Comunicación y Lenguaje, Idioma Español" at bounding box center [116, 72] width 121 height 12
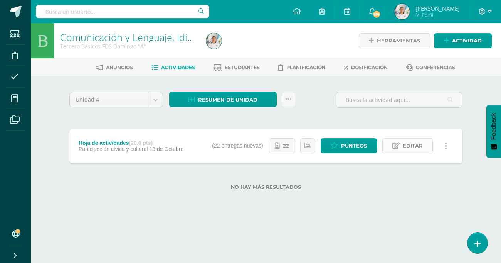
click at [401, 151] on link "Editar" at bounding box center [408, 145] width 51 height 15
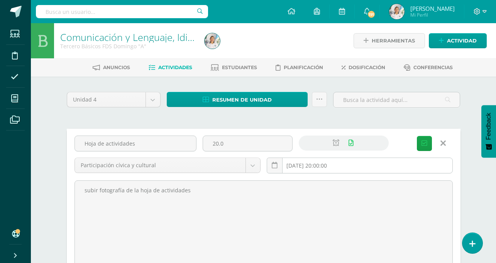
click at [306, 162] on input "[DATE] 20:00:00" at bounding box center [359, 165] width 185 height 15
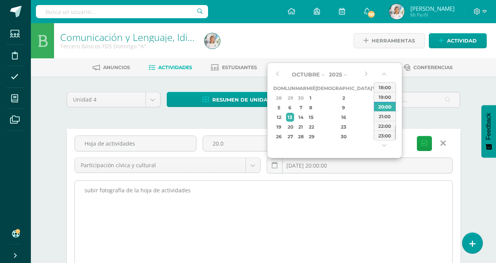
type input "[DATE] 20:00"
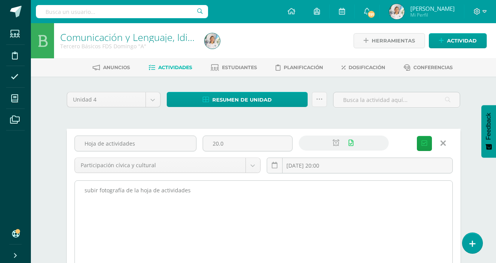
click at [280, 213] on textarea "subir fotografía de la hoja de actividades" at bounding box center [263, 222] width 377 height 85
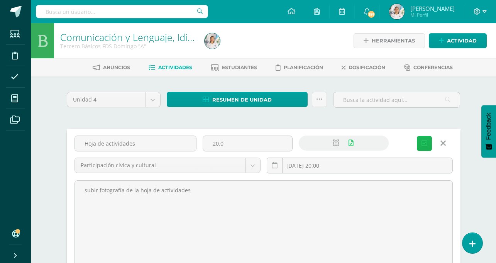
click at [422, 145] on icon "submit" at bounding box center [424, 143] width 6 height 7
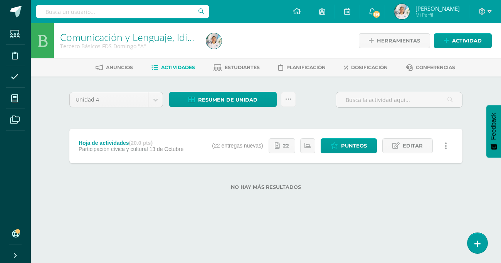
click at [302, 214] on html "La tarea Hoja de actividades fue editada exitosamente. Estudiantes Disciplina A…" at bounding box center [250, 107] width 501 height 214
click at [463, 40] on span "Actividad" at bounding box center [467, 41] width 30 height 14
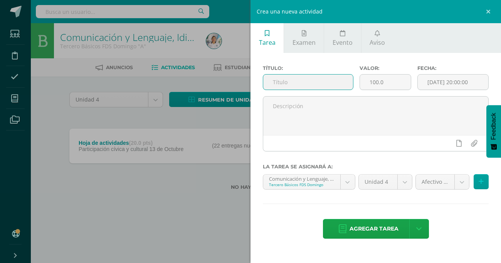
click at [312, 89] on input "text" at bounding box center [308, 81] width 90 height 15
click at [303, 85] on input "text" at bounding box center [308, 81] width 90 height 15
click at [312, 80] on input "text" at bounding box center [308, 81] width 90 height 15
type input "A"
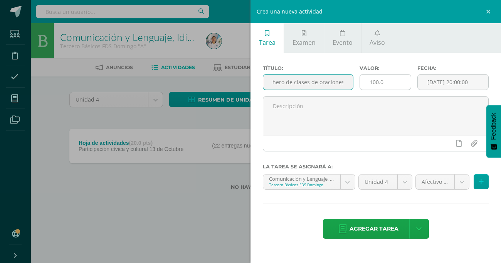
type input "Fichero de clases de oraciones"
click at [398, 79] on input "100.0" at bounding box center [385, 81] width 51 height 15
type input "15"
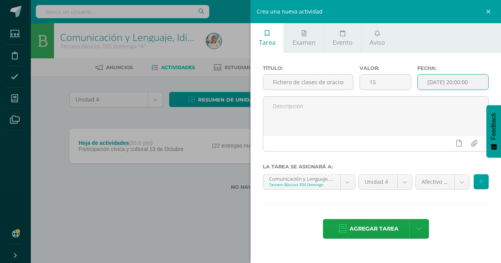
click at [444, 83] on input "[DATE] 20:00:00" at bounding box center [453, 81] width 71 height 15
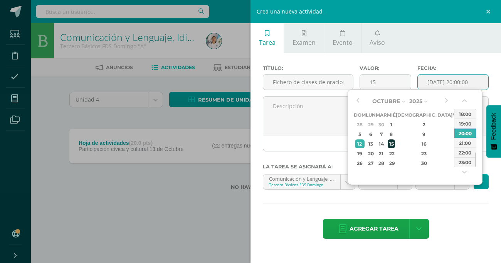
click at [395, 144] on div "15" at bounding box center [391, 143] width 7 height 9
type input "2025-10-15 20:00"
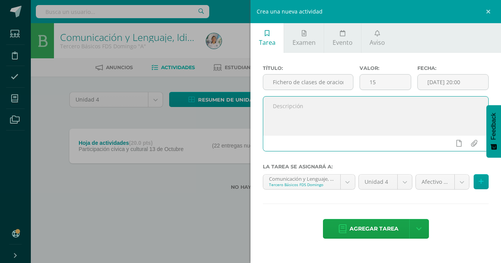
click at [323, 125] on textarea at bounding box center [375, 115] width 225 height 39
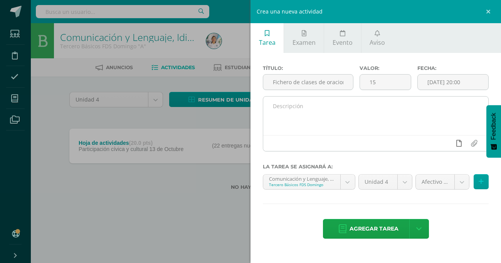
click at [460, 147] on link at bounding box center [459, 143] width 15 height 15
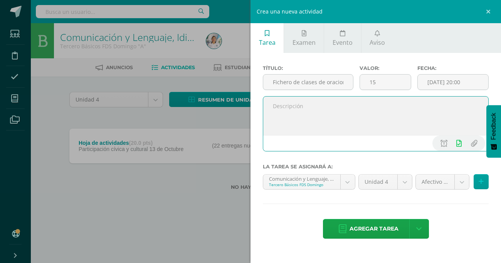
click at [334, 119] on textarea at bounding box center [375, 115] width 225 height 39
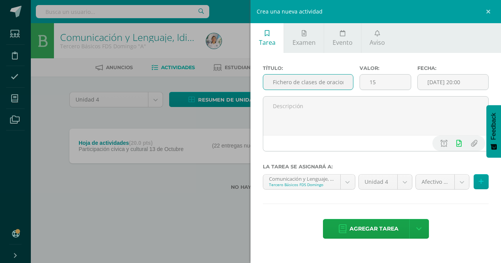
drag, startPoint x: 344, startPoint y: 83, endPoint x: 273, endPoint y: 88, distance: 71.9
click at [273, 88] on input "Fichero de clases de oraciones" at bounding box center [308, 81] width 90 height 15
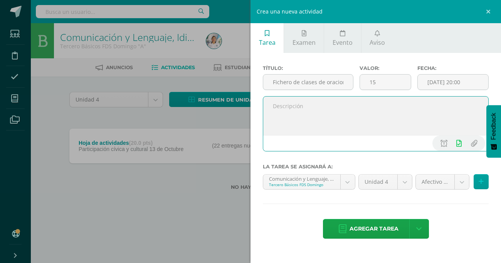
click at [288, 111] on textarea at bounding box center [375, 115] width 225 height 39
paste textarea "Fichero de clases de oracion"
click at [288, 111] on textarea "Fichero de clases de oracion" at bounding box center [375, 115] width 225 height 39
click at [344, 107] on textarea "Fichero de clases de oracion" at bounding box center [375, 115] width 225 height 39
click at [389, 105] on textarea "Fichero de clases de oraciones, subir fotografia" at bounding box center [375, 115] width 225 height 39
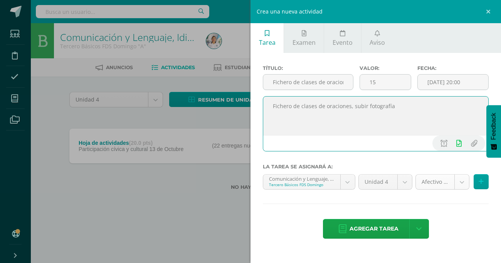
type textarea "Fichero de clases de oraciones, subir fotografía"
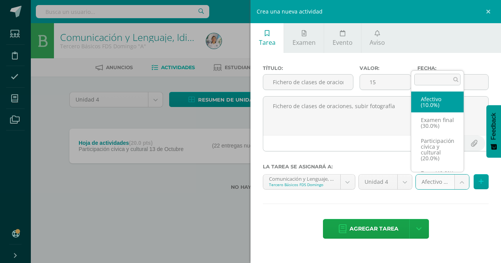
click at [462, 187] on body "La tarea Hoja de actividades fue editada exitosamente. Estudiantes Disciplina A…" at bounding box center [250, 107] width 501 height 214
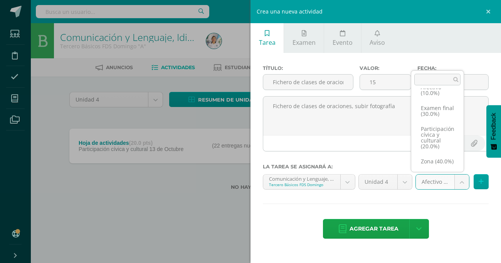
scroll to position [24, 0]
select select "74693"
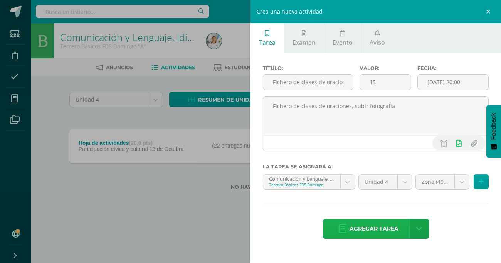
click at [363, 226] on span "Agregar tarea" at bounding box center [374, 228] width 49 height 19
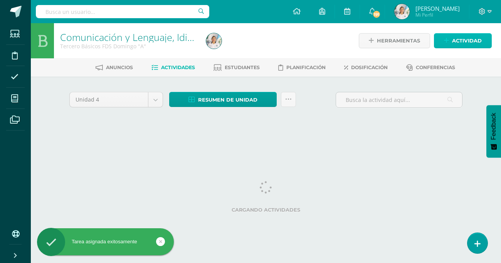
click at [455, 43] on span "Actividad" at bounding box center [467, 41] width 30 height 14
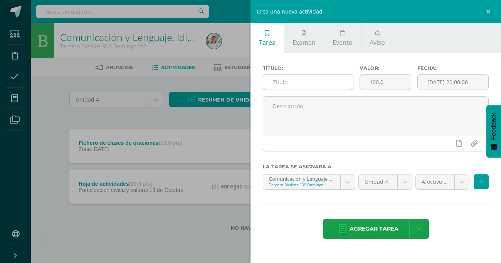
click at [297, 81] on input "text" at bounding box center [308, 81] width 90 height 15
drag, startPoint x: 346, startPoint y: 83, endPoint x: 271, endPoint y: 89, distance: 75.4
click at [271, 89] on input "Resumen de textos pág..70-71" at bounding box center [308, 81] width 90 height 15
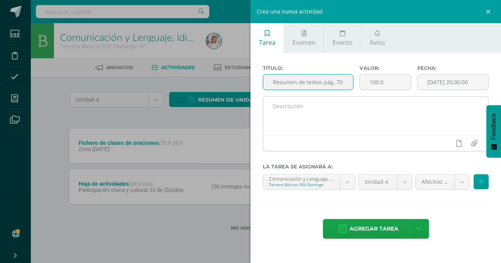
type input "Resumen de textos pág..70-71"
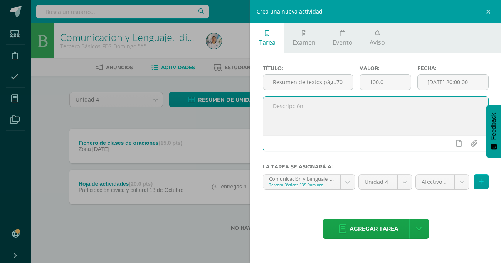
click at [285, 108] on textarea at bounding box center [375, 115] width 225 height 39
paste textarea "Resumen de textos pág..70-71"
type textarea "Resumen de textos pág..70-71, lo tiene en el cuaderno"
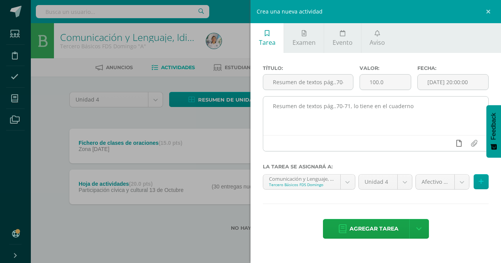
click at [462, 143] on link at bounding box center [459, 143] width 15 height 15
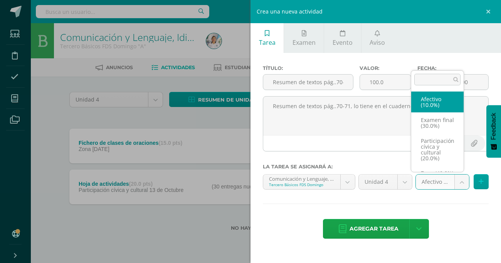
click at [464, 188] on body "Tarea asignada exitosamente Estudiantes Disciplina Asistencia Mis cursos Archiv…" at bounding box center [250, 127] width 501 height 255
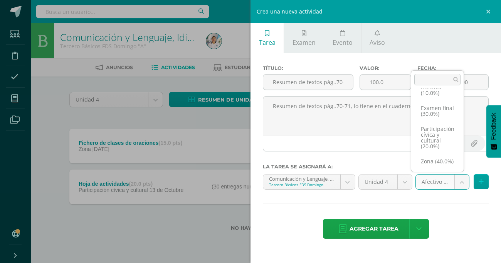
scroll to position [24, 0]
select select "74693"
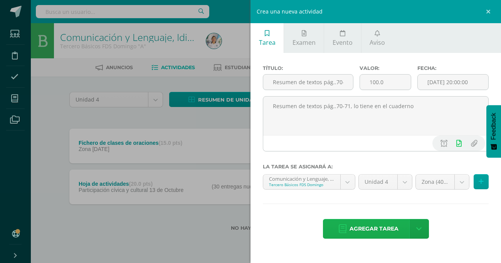
click at [369, 231] on span "Agregar tarea" at bounding box center [374, 228] width 49 height 19
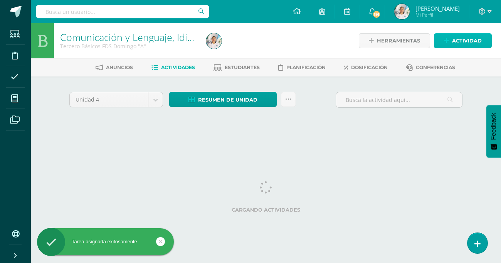
click at [454, 40] on span "Actividad" at bounding box center [467, 41] width 30 height 14
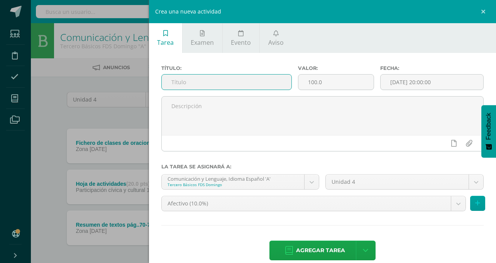
click at [292, 81] on input "text" at bounding box center [227, 81] width 130 height 15
click at [292, 82] on input "Resumen pag." at bounding box center [227, 81] width 130 height 15
click at [292, 81] on input "Resumen pág.." at bounding box center [227, 81] width 130 height 15
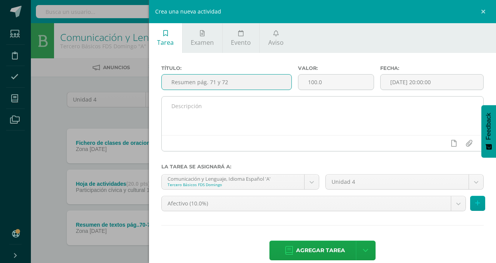
type input "Resumen pág. 71 y 72"
click at [304, 111] on textarea at bounding box center [323, 115] width 322 height 39
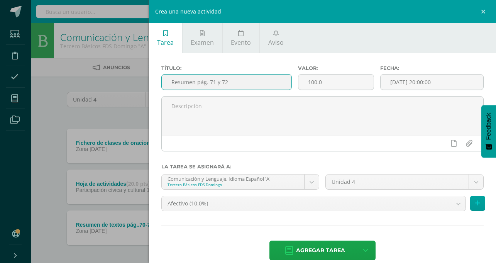
drag, startPoint x: 331, startPoint y: 85, endPoint x: 268, endPoint y: 89, distance: 63.8
click at [268, 89] on input "Resumen pág. 71 y 72" at bounding box center [227, 81] width 130 height 15
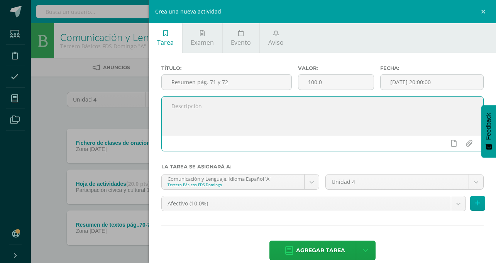
click at [283, 114] on textarea at bounding box center [323, 115] width 322 height 39
paste textarea "Resumen pág. 71 y 72"
type textarea "Resumen pág. 71 y 72 esta en el cuaderno"
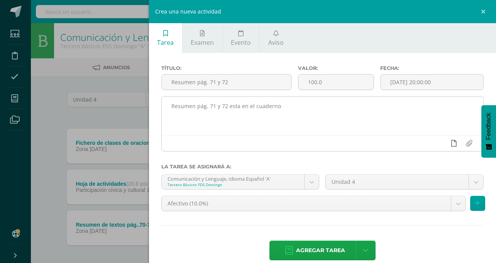
click at [456, 144] on link at bounding box center [453, 143] width 15 height 15
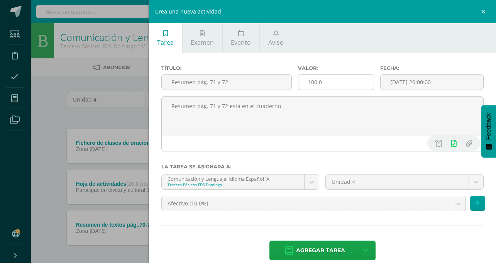
click at [373, 81] on input "100.0" at bounding box center [335, 81] width 75 height 15
type input "10"
click at [459, 196] on div "Afectivo (10.0%) Afectivo (10.0%) Examen final (30.0%) Participación cívica y c…" at bounding box center [322, 207] width 329 height 22
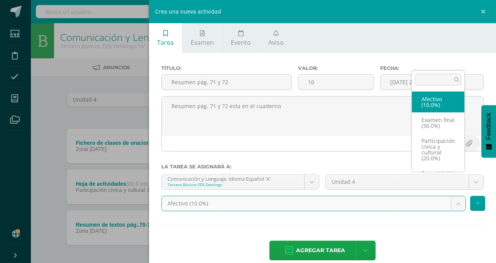
click at [454, 183] on body "Tarea asignada exitosamente Estudiantes Disciplina Asistencia Mis cursos Archiv…" at bounding box center [248, 148] width 496 height 296
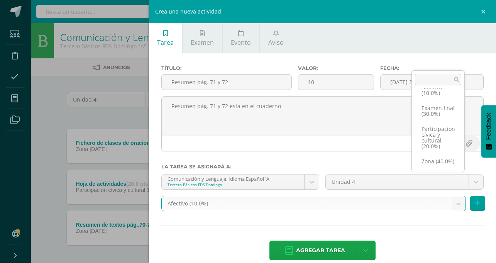
scroll to position [24, 0]
select select "74693"
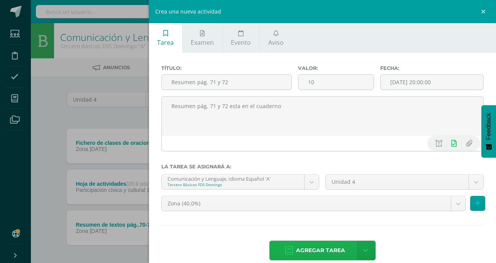
click at [345, 241] on span "Agregar tarea" at bounding box center [320, 250] width 49 height 19
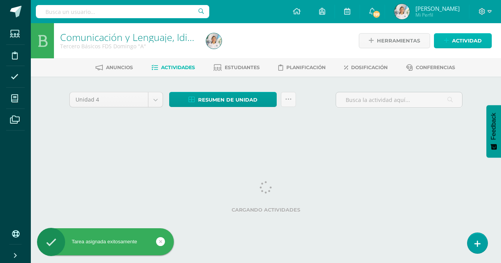
click at [463, 36] on span "Actividad" at bounding box center [467, 41] width 30 height 14
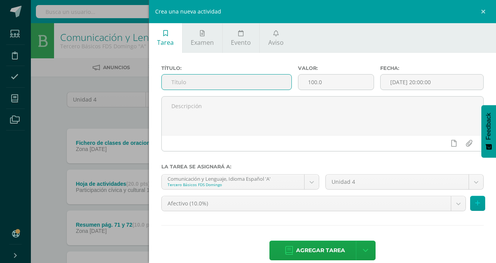
click at [289, 81] on input "text" at bounding box center [227, 81] width 130 height 15
type input "hoja de ejercicio uso de la mayúscula"
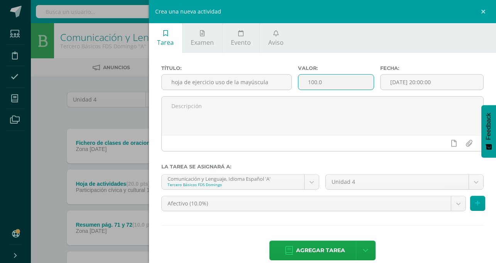
scroll to position [0, 0]
click at [373, 83] on input "100.0" at bounding box center [335, 81] width 75 height 15
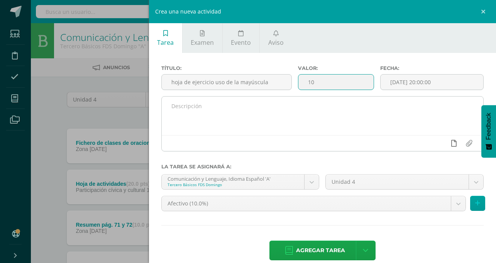
type input "10"
click at [451, 146] on icon at bounding box center [453, 143] width 5 height 7
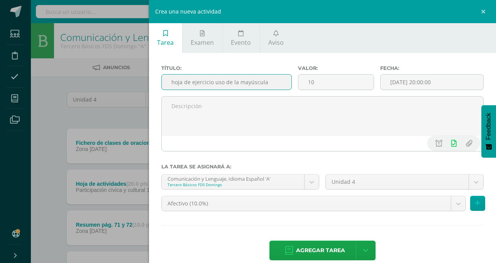
scroll to position [0, 25]
drag, startPoint x: 267, startPoint y: 83, endPoint x: 345, endPoint y: 92, distance: 78.5
click at [295, 92] on div "Título: hoja de ejercicio uso de la mayúscula" at bounding box center [226, 80] width 137 height 31
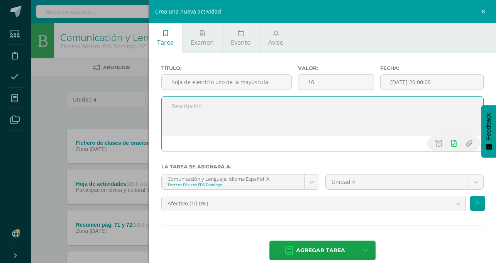
scroll to position [0, 0]
click at [308, 107] on textarea at bounding box center [323, 115] width 322 height 39
paste textarea "hoja de ejercicio uso de la mayúscula"
type textarea "hoja de ejercicio uso de la mayúscula"
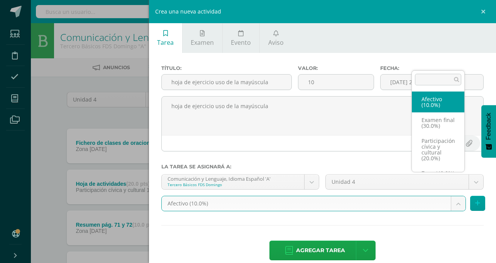
click at [454, 184] on body "Tarea asignada exitosamente Estudiantes Disciplina Asistencia Mis cursos Archiv…" at bounding box center [248, 168] width 496 height 337
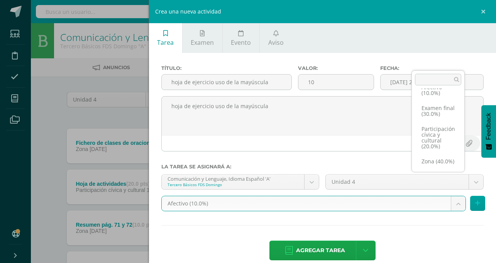
scroll to position [24, 0]
select select "74693"
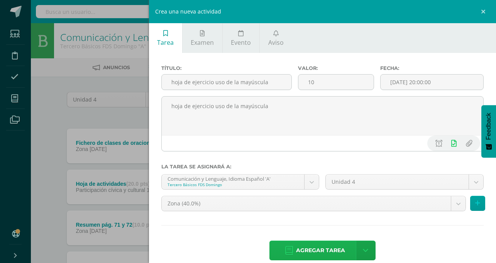
click at [345, 241] on span "Agregar tarea" at bounding box center [320, 250] width 49 height 19
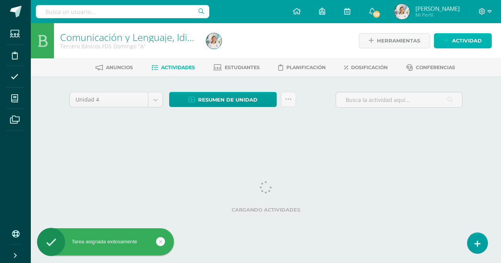
click at [457, 41] on span "Actividad" at bounding box center [467, 41] width 30 height 14
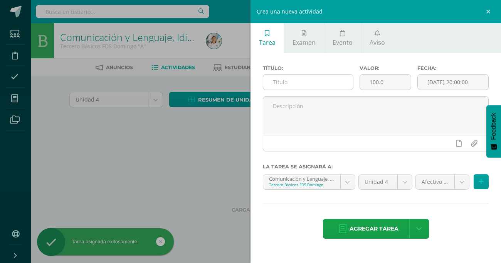
click at [340, 81] on input "text" at bounding box center [308, 81] width 90 height 15
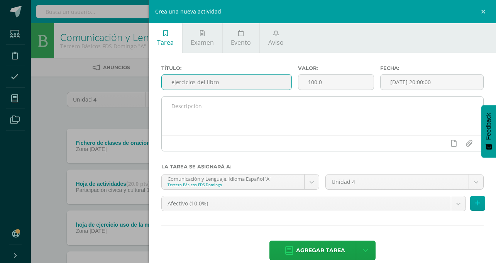
type input "ejercicios del libro"
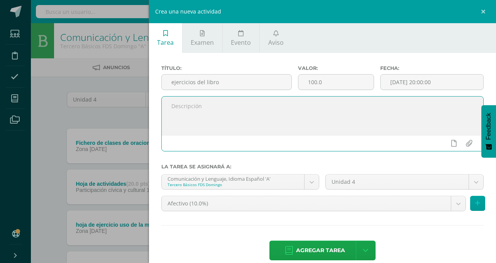
click at [313, 111] on textarea at bounding box center [323, 115] width 322 height 39
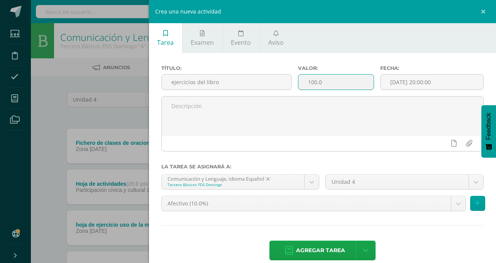
click at [373, 83] on input "100.0" at bounding box center [335, 81] width 75 height 15
type input "1"
type input "15"
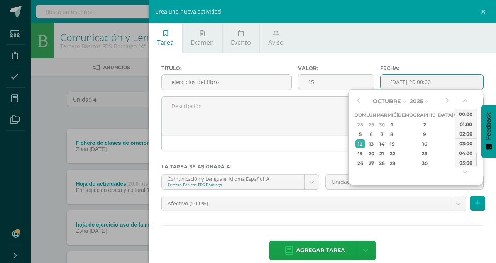
click at [435, 83] on input "[DATE] 20:00:00" at bounding box center [431, 81] width 103 height 15
click at [358, 156] on div "19" at bounding box center [360, 153] width 10 height 9
click at [373, 155] on div "20" at bounding box center [371, 153] width 8 height 9
type input "2025-10-20 20:00"
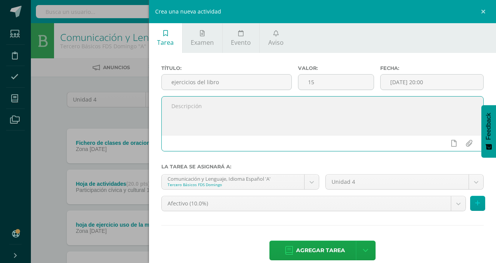
click at [323, 120] on textarea at bounding box center [323, 115] width 322 height 39
click at [378, 105] on textarea "subir en PDF, los ejercicios del libro pág.." at bounding box center [323, 115] width 322 height 39
type textarea "subir en PDF, los ejercicios del libro pág. 68-69-72-73-74-75-77-79-83-87-89-90"
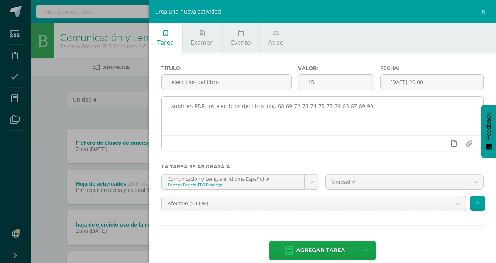
click at [453, 146] on icon at bounding box center [453, 143] width 5 height 7
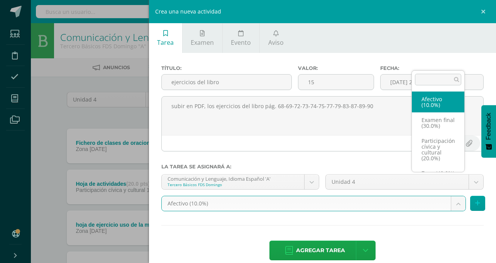
click at [454, 186] on body "Tarea asignada exitosamente Estudiantes Disciplina Asistencia Mis cursos Archiv…" at bounding box center [248, 189] width 496 height 378
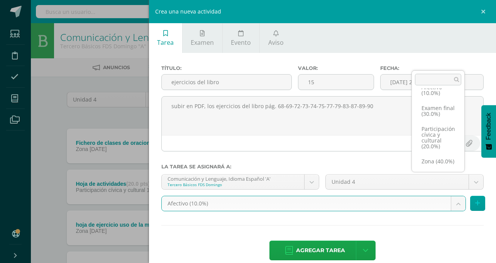
scroll to position [24, 0]
select select "74693"
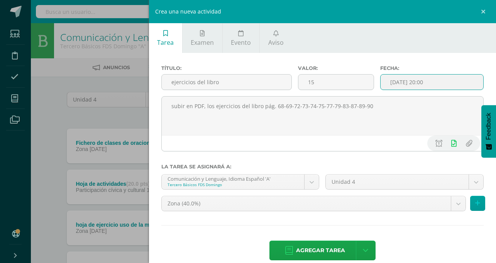
click at [427, 86] on input "2025-10-20 20:00" at bounding box center [431, 81] width 103 height 15
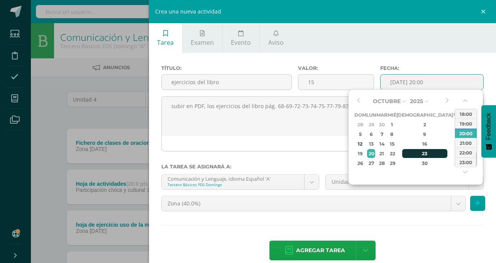
click at [415, 154] on div "23" at bounding box center [425, 153] width 46 height 9
type input "2025-10-23 20:00"
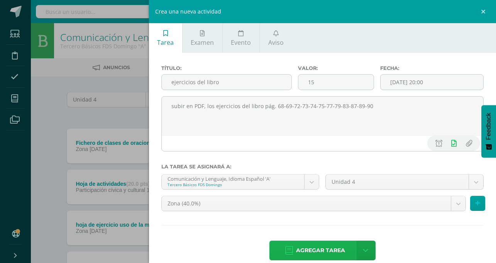
click at [345, 241] on span "Agregar tarea" at bounding box center [320, 250] width 49 height 19
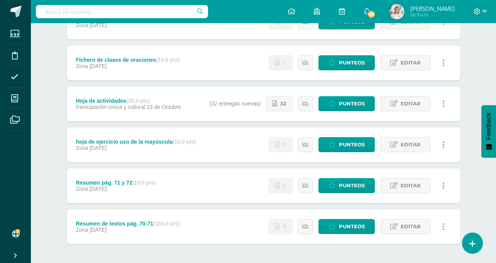
scroll to position [126, 0]
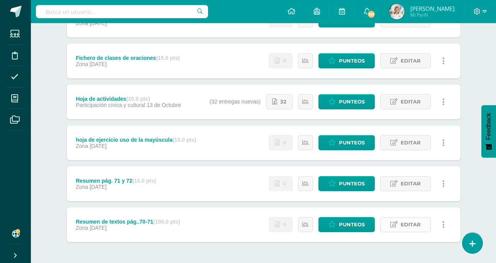
click at [394, 224] on icon at bounding box center [393, 224] width 7 height 7
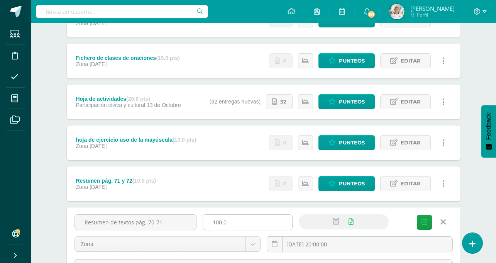
click at [237, 221] on input "100.0" at bounding box center [247, 221] width 89 height 15
type input "10"
click at [419, 224] on button "Guardar" at bounding box center [424, 221] width 15 height 15
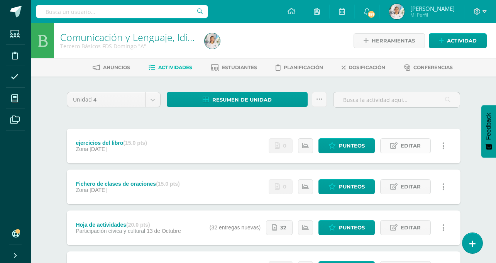
click at [401, 148] on span "Editar" at bounding box center [410, 145] width 20 height 14
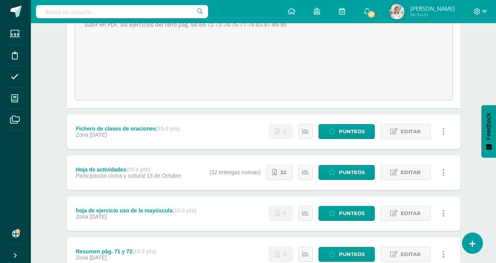
scroll to position [167, 0]
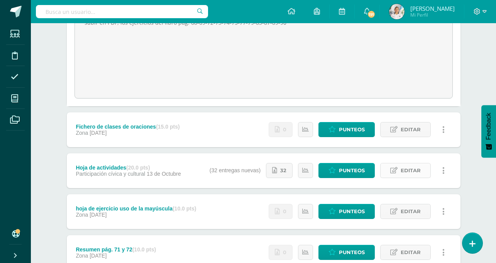
click at [398, 172] on link "Editar" at bounding box center [405, 170] width 51 height 15
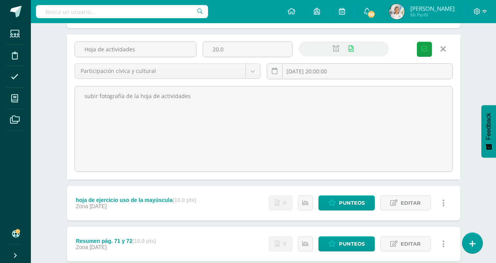
scroll to position [289, 0]
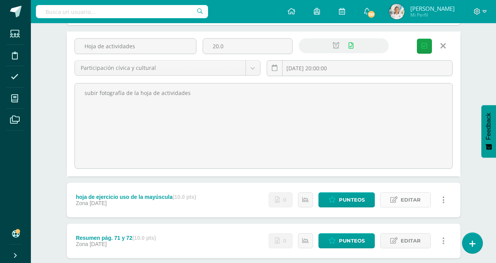
click at [415, 197] on span "Editar" at bounding box center [410, 199] width 20 height 14
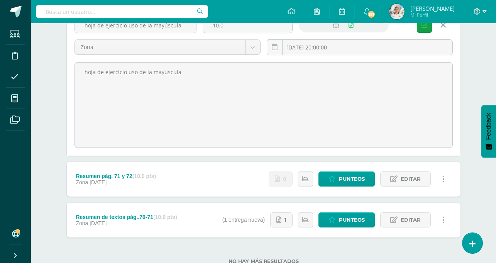
scroll to position [462, 0]
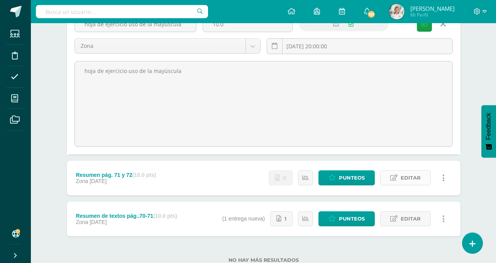
click at [418, 176] on span "Editar" at bounding box center [410, 177] width 20 height 14
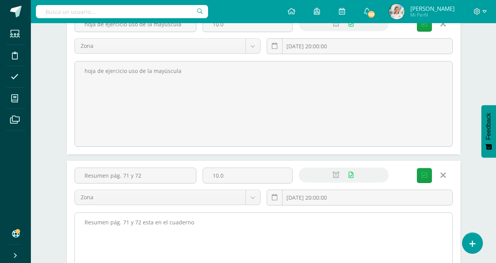
click at [230, 217] on textarea "Resumen pág. 71 y 72 esta en el cuaderno" at bounding box center [263, 255] width 377 height 85
click at [209, 221] on textarea "Resumen pág. 71 y 72 esta en el cuaderno" at bounding box center [263, 255] width 377 height 85
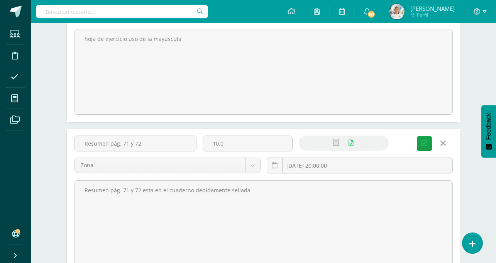
scroll to position [492, 0]
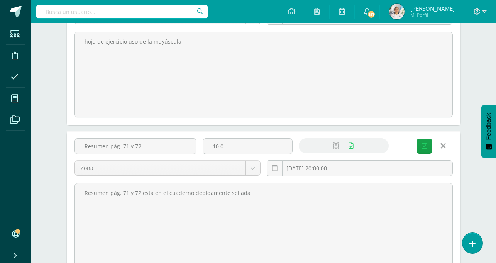
type textarea "Resumen pág. 71 y 72 esta en el cuaderno debidamente sellada"
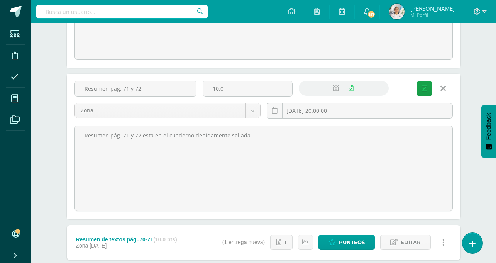
scroll to position [597, 0]
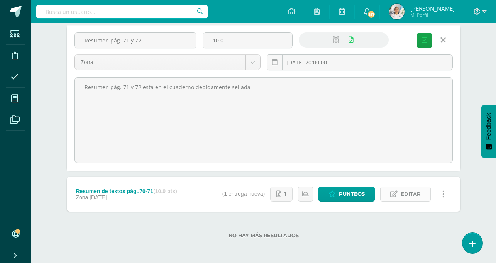
click at [417, 193] on span "Editar" at bounding box center [410, 194] width 20 height 14
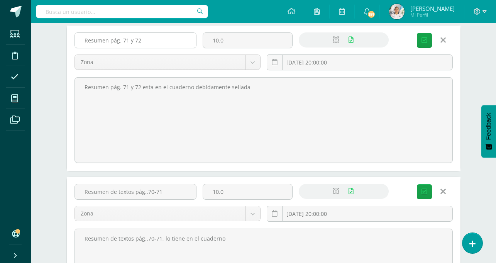
click at [148, 40] on input "Resumen pág. 71 y 72" at bounding box center [135, 40] width 121 height 15
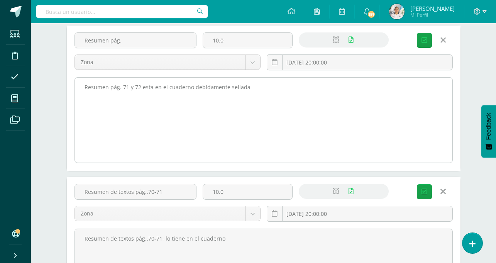
type input "Resumen pág."
click at [140, 88] on textarea "Resumen pág. 71 y 72 esta en el cuaderno" at bounding box center [263, 120] width 377 height 85
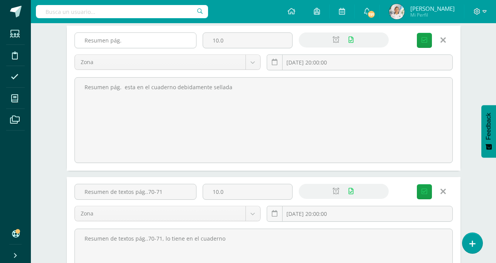
type textarea "Resumen pág. esta en el cuaderno debidamente sellada"
click at [124, 44] on input "Resumen pág." at bounding box center [135, 40] width 121 height 15
type input "R"
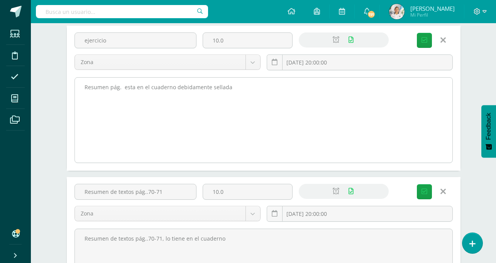
click at [152, 95] on textarea "Resumen pág. 71 y 72 esta en el cuaderno" at bounding box center [263, 120] width 377 height 85
click at [172, 115] on textarea "Resumen pág. 71 y 72 esta en el cuaderno" at bounding box center [263, 120] width 377 height 85
click at [229, 88] on textarea "Resumen pág. 71 y 72 esta en el cuaderno" at bounding box center [263, 120] width 377 height 85
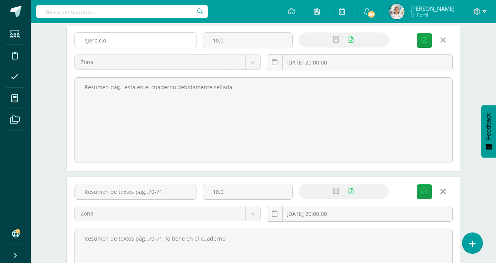
click at [133, 39] on input "ejercicio" at bounding box center [135, 40] width 121 height 15
click at [150, 38] on input "ejercicio de oraciones articulo y verbo" at bounding box center [135, 40] width 121 height 15
drag, startPoint x: 158, startPoint y: 96, endPoint x: 153, endPoint y: 39, distance: 57.7
click at [153, 39] on input "ejercicio de oraciones artiiculo y verbo" at bounding box center [135, 40] width 121 height 15
click at [149, 39] on input "ejercicio de oraciones artiiculo y verbo" at bounding box center [135, 40] width 121 height 15
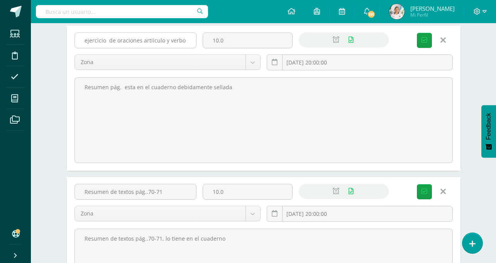
drag, startPoint x: 152, startPoint y: 44, endPoint x: 149, endPoint y: 39, distance: 5.2
drag, startPoint x: 84, startPoint y: 38, endPoint x: 188, endPoint y: 44, distance: 104.3
click at [188, 44] on input "ejercicio de oraciones artículo y verbo" at bounding box center [135, 40] width 121 height 15
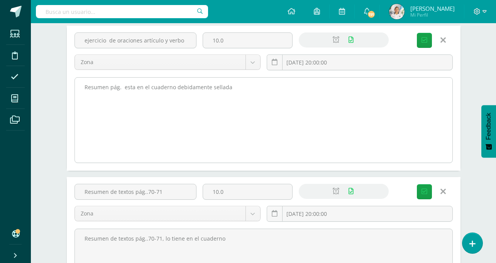
type input "ejercicio de oraciones artículo y verbo"
drag, startPoint x: 172, startPoint y: 88, endPoint x: 152, endPoint y: 87, distance: 20.5
click at [152, 87] on textarea "Resumen pág. 71 y 72 esta en el cuaderno" at bounding box center [263, 120] width 377 height 85
click at [123, 88] on textarea "Resumen pág. 71 y 72 esta en el cuaderno" at bounding box center [263, 120] width 377 height 85
paste textarea "ejercicio de oraciones artículo y verbo"
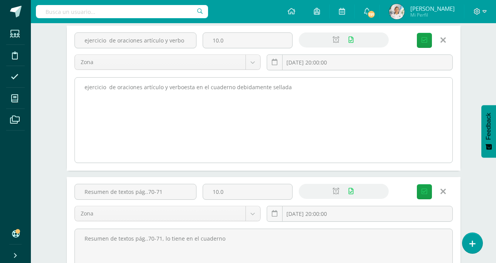
click at [82, 87] on textarea "Resumen pág. 71 y 72 esta en el cuaderno" at bounding box center [263, 120] width 377 height 85
click at [222, 89] on textarea "Resumen pág. 71 y 72 esta en el cuaderno" at bounding box center [263, 120] width 377 height 85
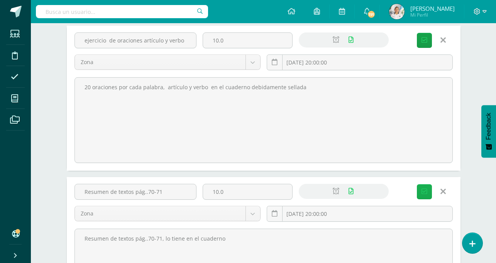
type textarea "20 oraciones por cada palabra, artículo y verbo en el cuaderno debidamente sell…"
click at [427, 187] on button "Guardar" at bounding box center [424, 191] width 15 height 15
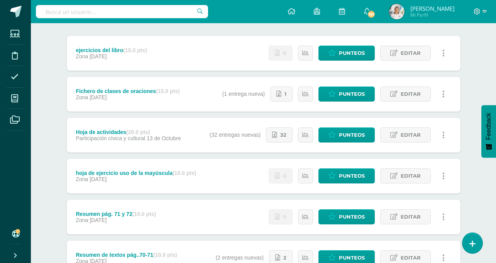
scroll to position [91, 0]
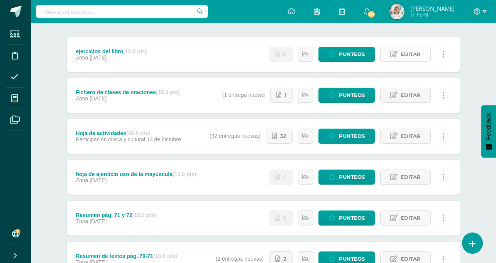
click at [394, 56] on icon at bounding box center [393, 54] width 7 height 7
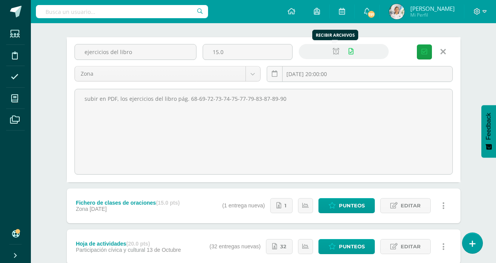
click at [348, 53] on icon at bounding box center [350, 51] width 5 height 7
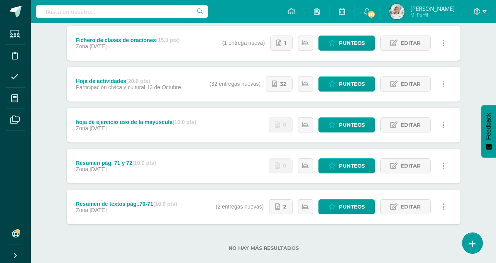
scroll to position [255, 0]
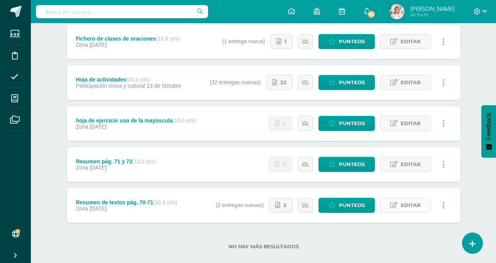
click at [412, 206] on span "Editar" at bounding box center [410, 205] width 20 height 14
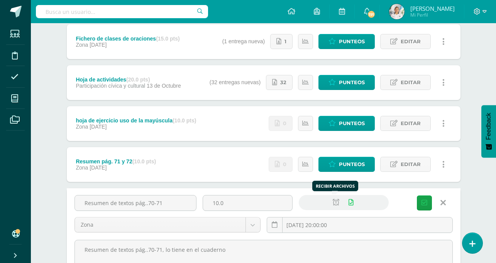
click at [348, 203] on icon at bounding box center [350, 202] width 5 height 7
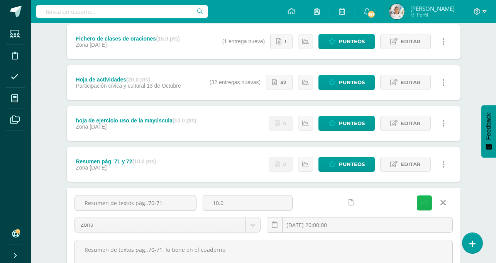
click at [424, 203] on icon "submit" at bounding box center [424, 202] width 6 height 7
click at [348, 202] on icon at bounding box center [350, 202] width 5 height 7
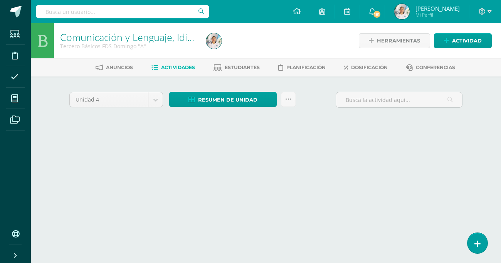
click at [428, 144] on html "Estudiantes Disciplina Asistencia Mis cursos Archivos Soporte Ayuda Reportar un…" at bounding box center [250, 72] width 501 height 144
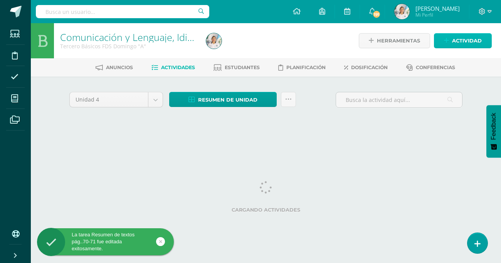
click at [458, 39] on span "Actividad" at bounding box center [467, 41] width 30 height 14
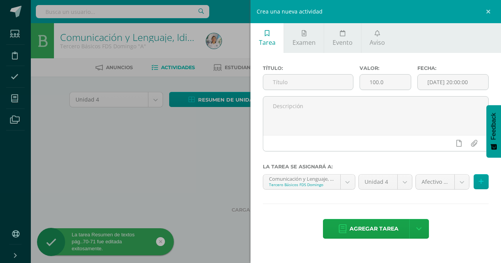
click at [161, 166] on div "Crea una nueva actividad Tarea Examen Evento Aviso Título: Valor: 100.0 Fecha: …" at bounding box center [250, 131] width 501 height 263
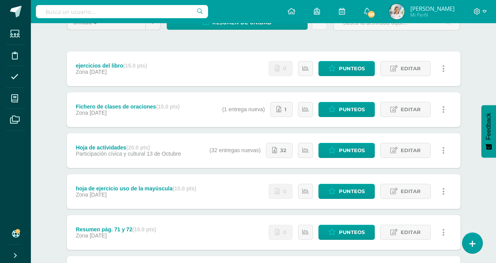
scroll to position [78, 0]
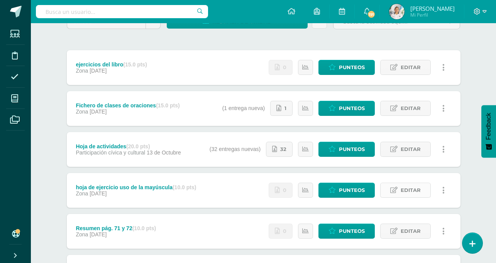
click at [415, 192] on span "Editar" at bounding box center [410, 190] width 20 height 14
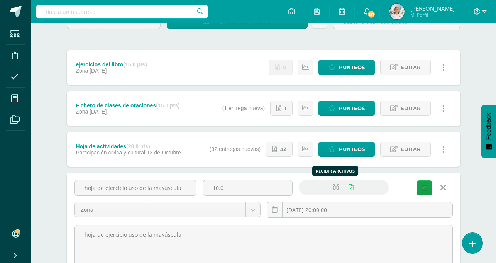
click at [348, 190] on icon at bounding box center [350, 187] width 5 height 7
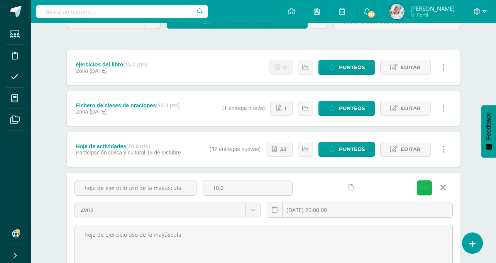
click at [420, 189] on button "Guardar" at bounding box center [424, 187] width 15 height 15
click at [426, 186] on icon "submit" at bounding box center [424, 187] width 6 height 7
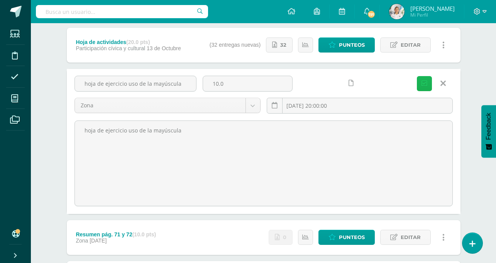
scroll to position [184, 0]
